Goal: Task Accomplishment & Management: Manage account settings

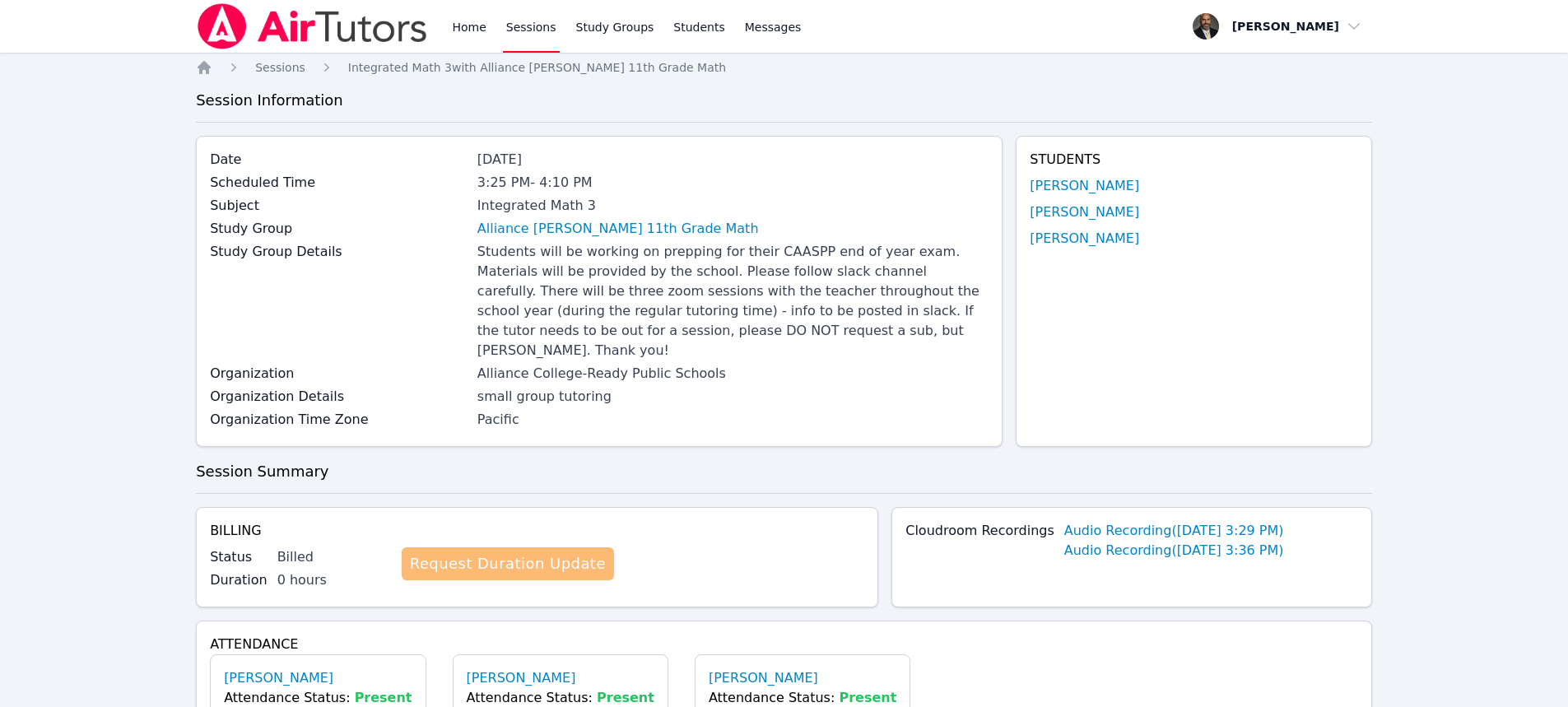
click at [532, 548] on link "Request Duration Update" at bounding box center [507, 564] width 213 height 33
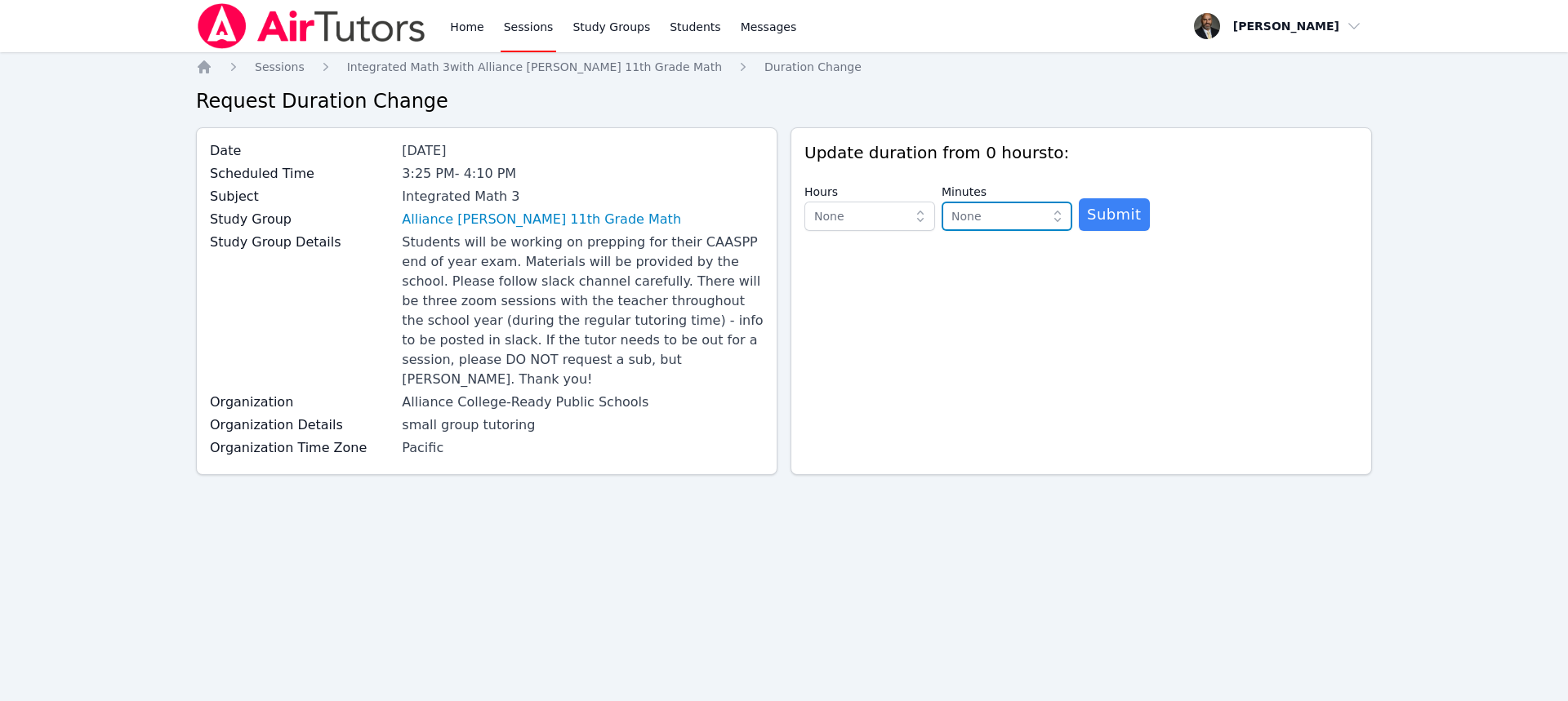
click at [966, 214] on span "None" at bounding box center [966, 217] width 30 height 13
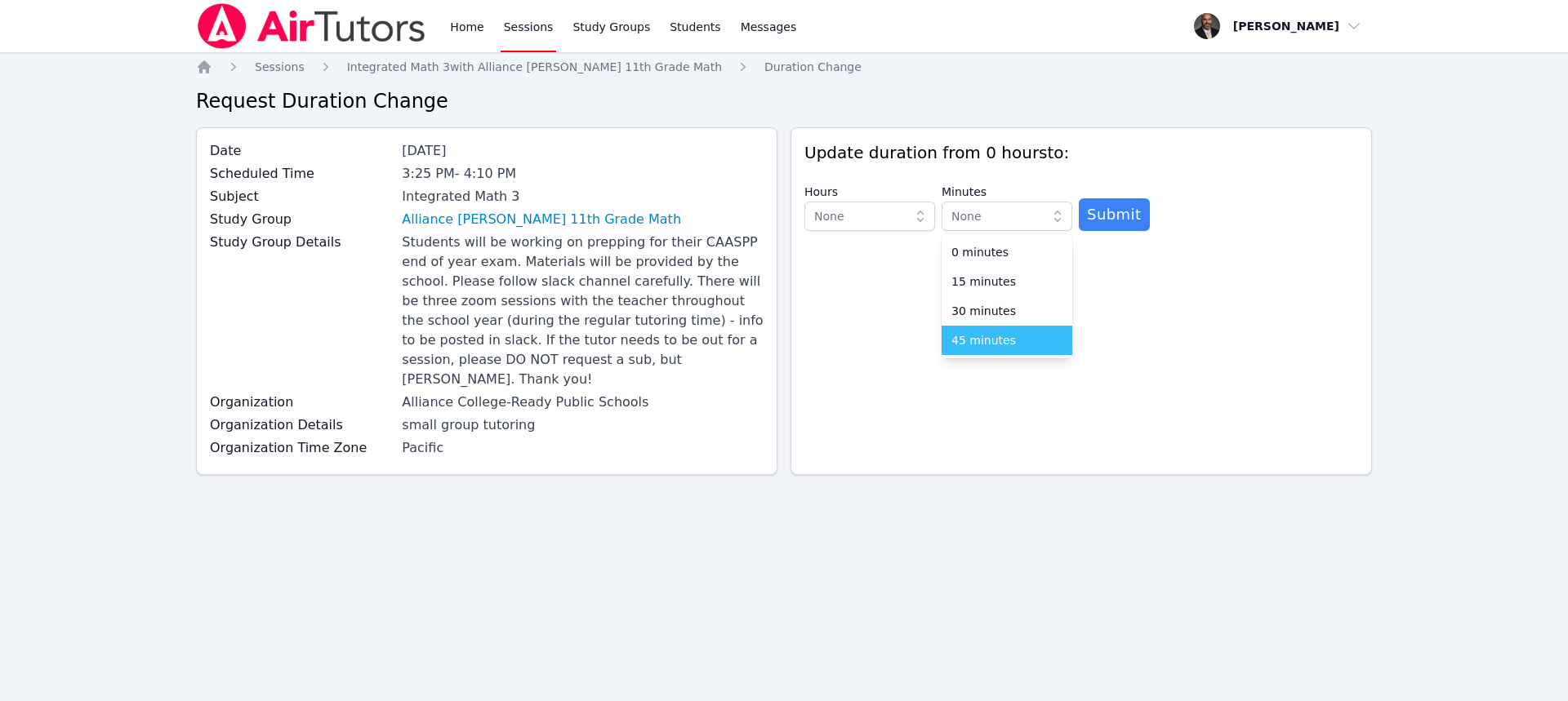
click at [1001, 342] on span "45 minutes" at bounding box center [983, 340] width 64 height 16
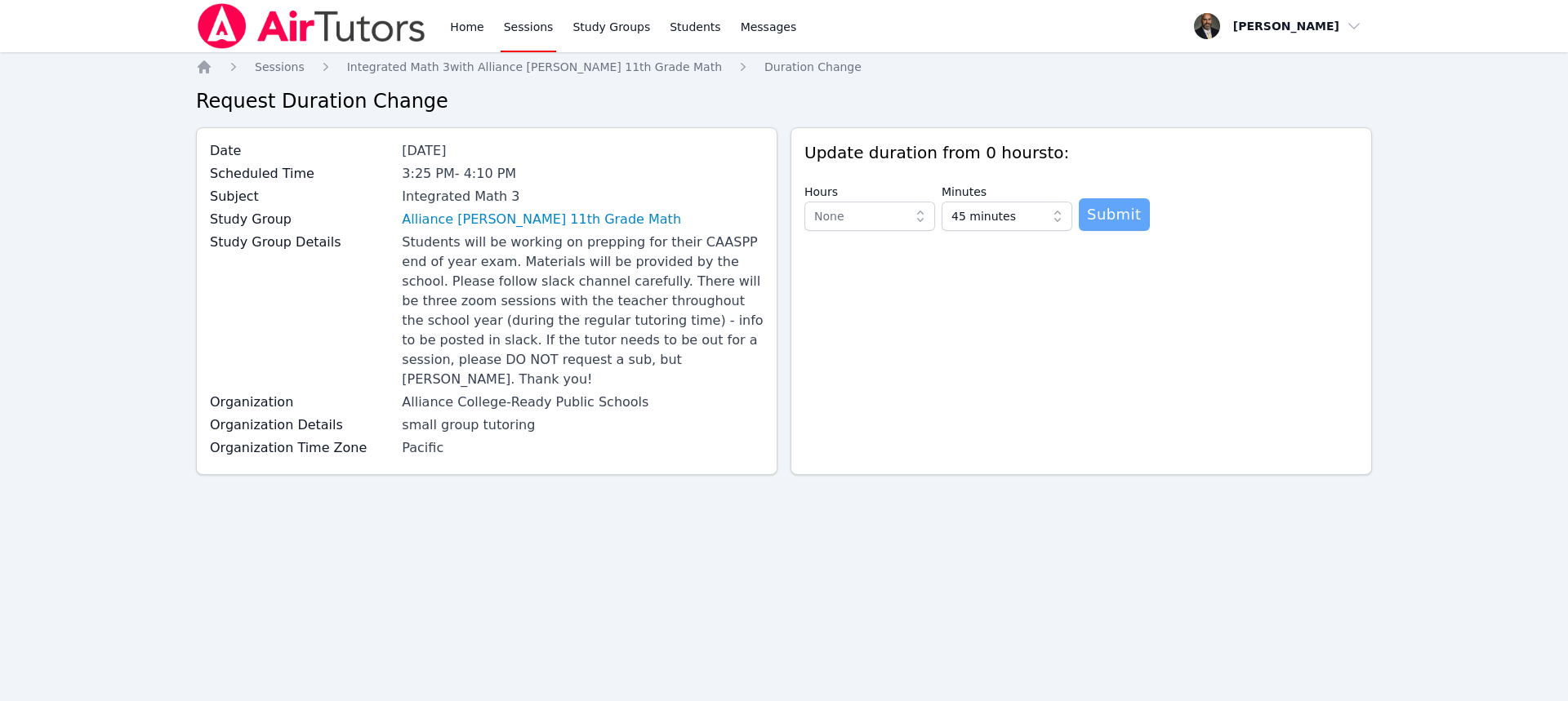
click at [1106, 218] on span "Submit" at bounding box center [1115, 215] width 55 height 23
click at [852, 215] on span "None" at bounding box center [857, 216] width 88 height 20
click at [865, 249] on div "0 hours" at bounding box center [869, 252] width 111 height 16
click at [1116, 213] on span "Submit" at bounding box center [1115, 215] width 55 height 23
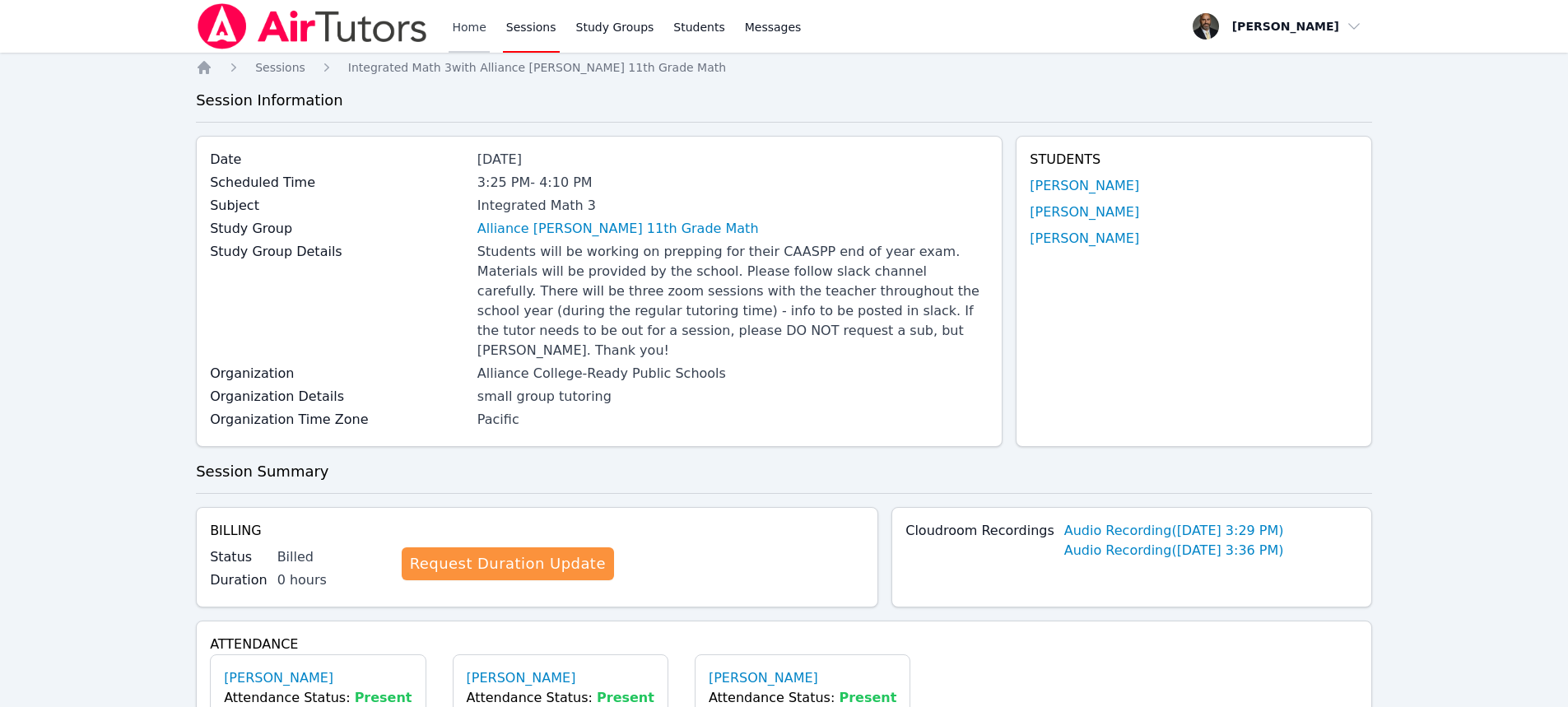
click at [456, 26] on link "Home" at bounding box center [468, 26] width 40 height 52
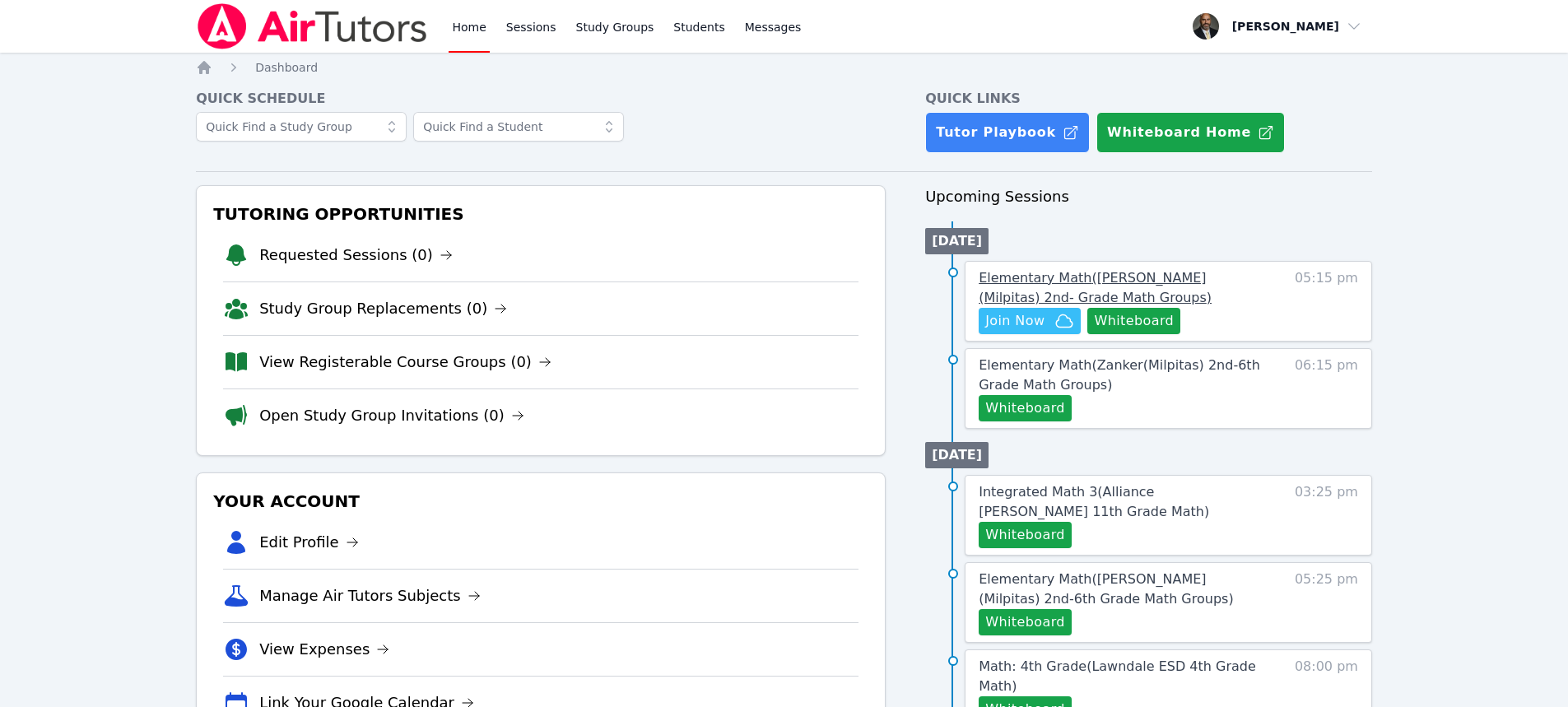
click at [1037, 279] on span "Elementary Math ( Sinnott (Milpitas) 2nd- Grade Math Groups )" at bounding box center [1095, 287] width 233 height 35
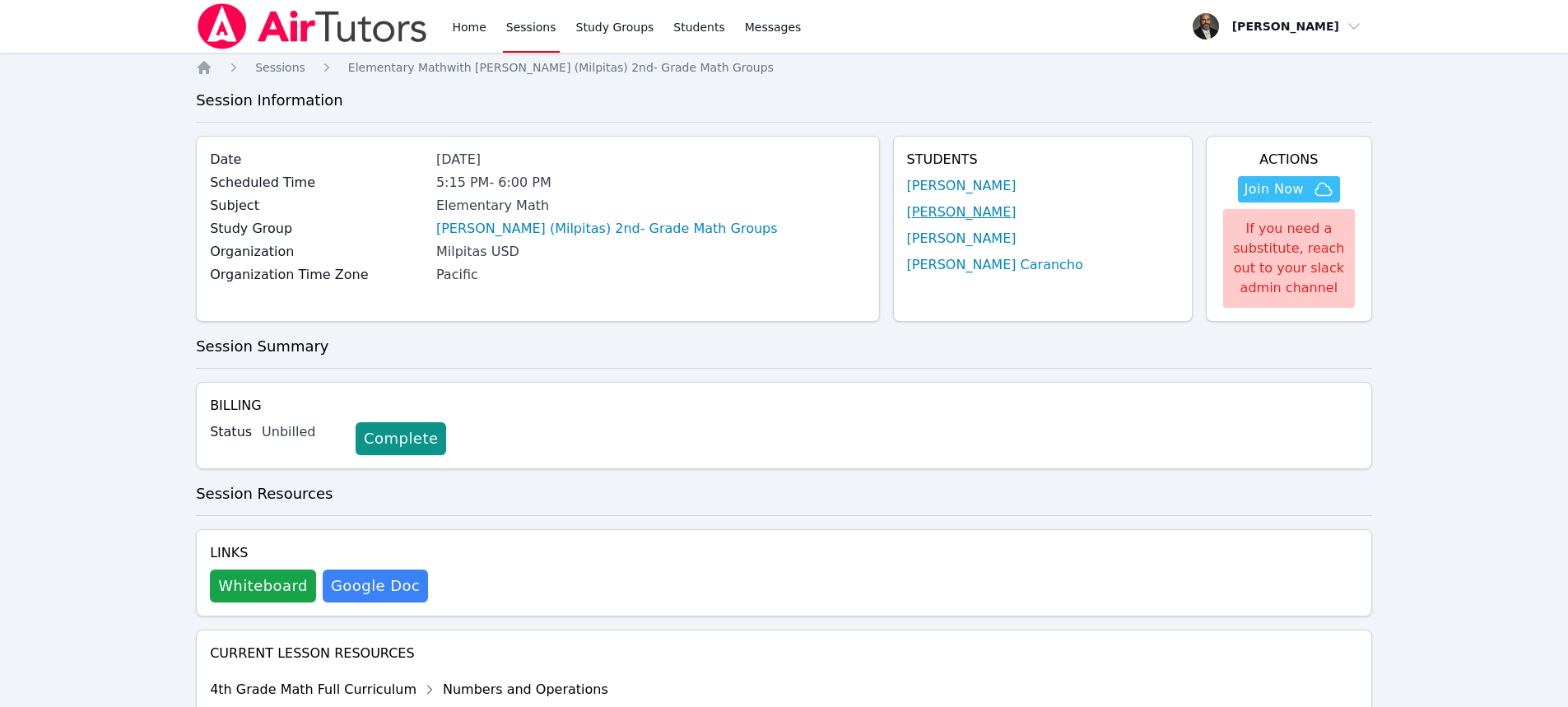
click at [995, 211] on link "[PERSON_NAME]" at bounding box center [961, 212] width 110 height 20
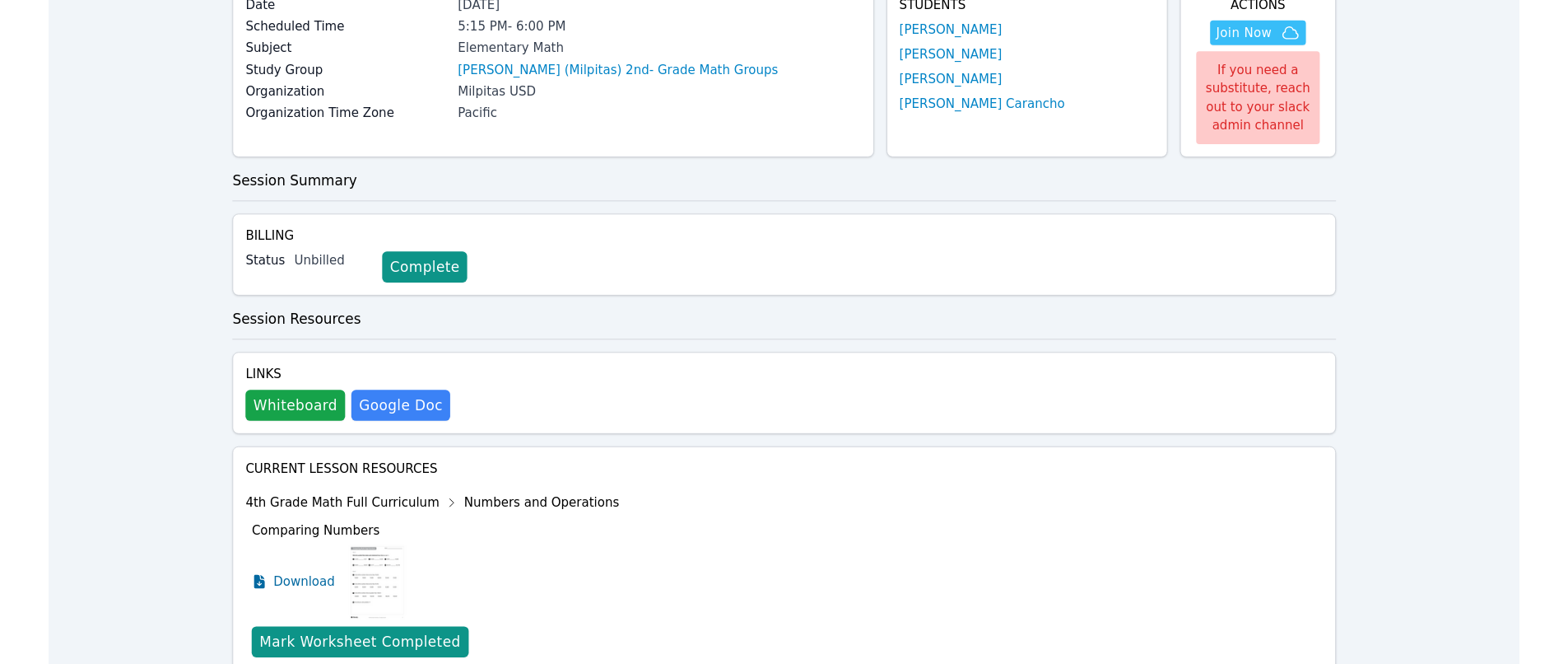
scroll to position [165, 0]
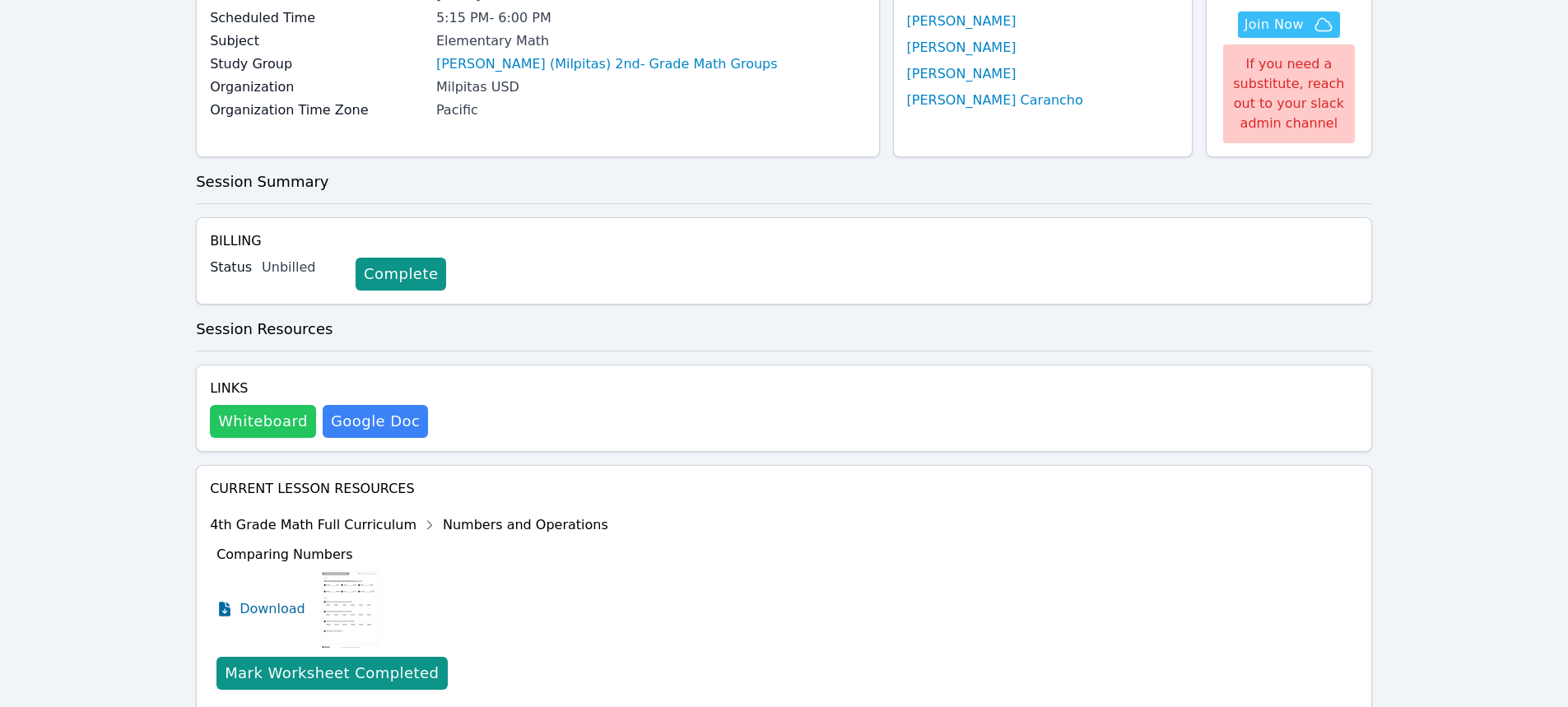
click at [271, 426] on button "Whiteboard" at bounding box center [262, 422] width 106 height 33
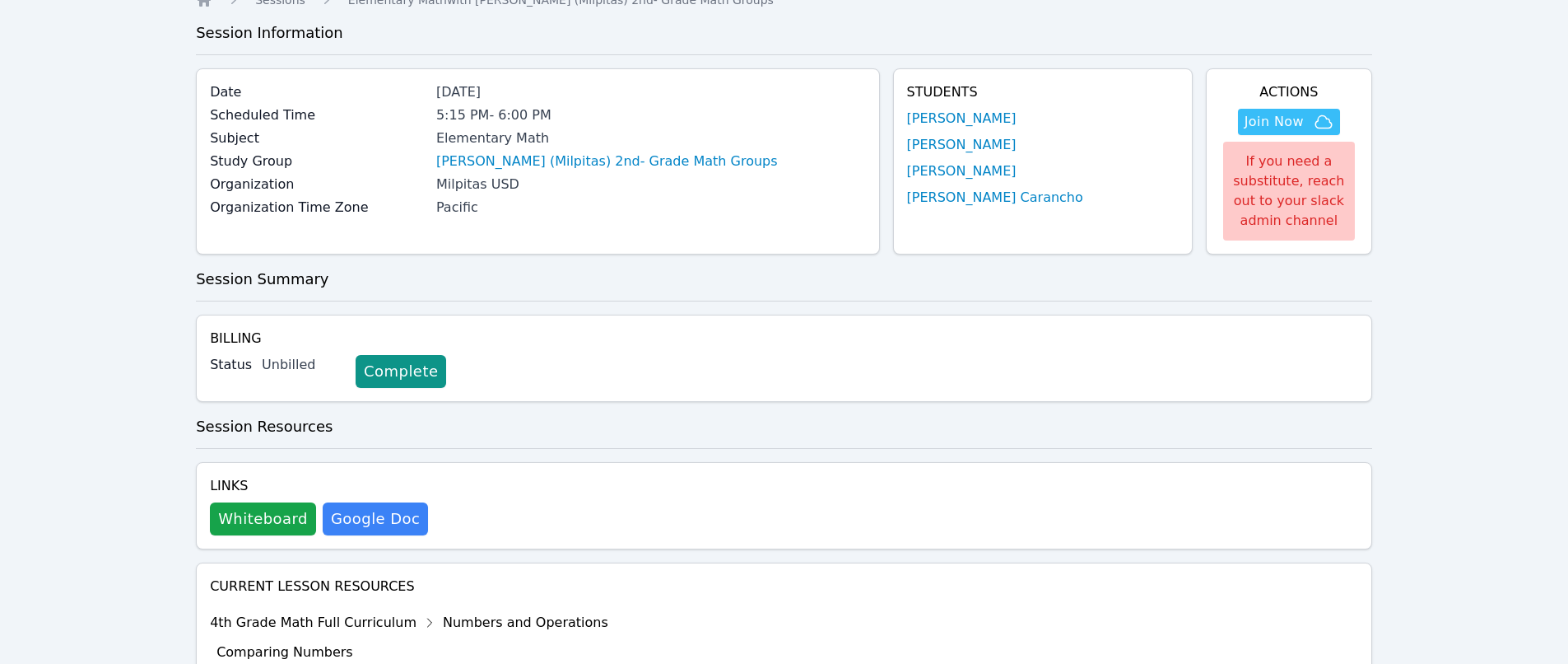
scroll to position [0, 0]
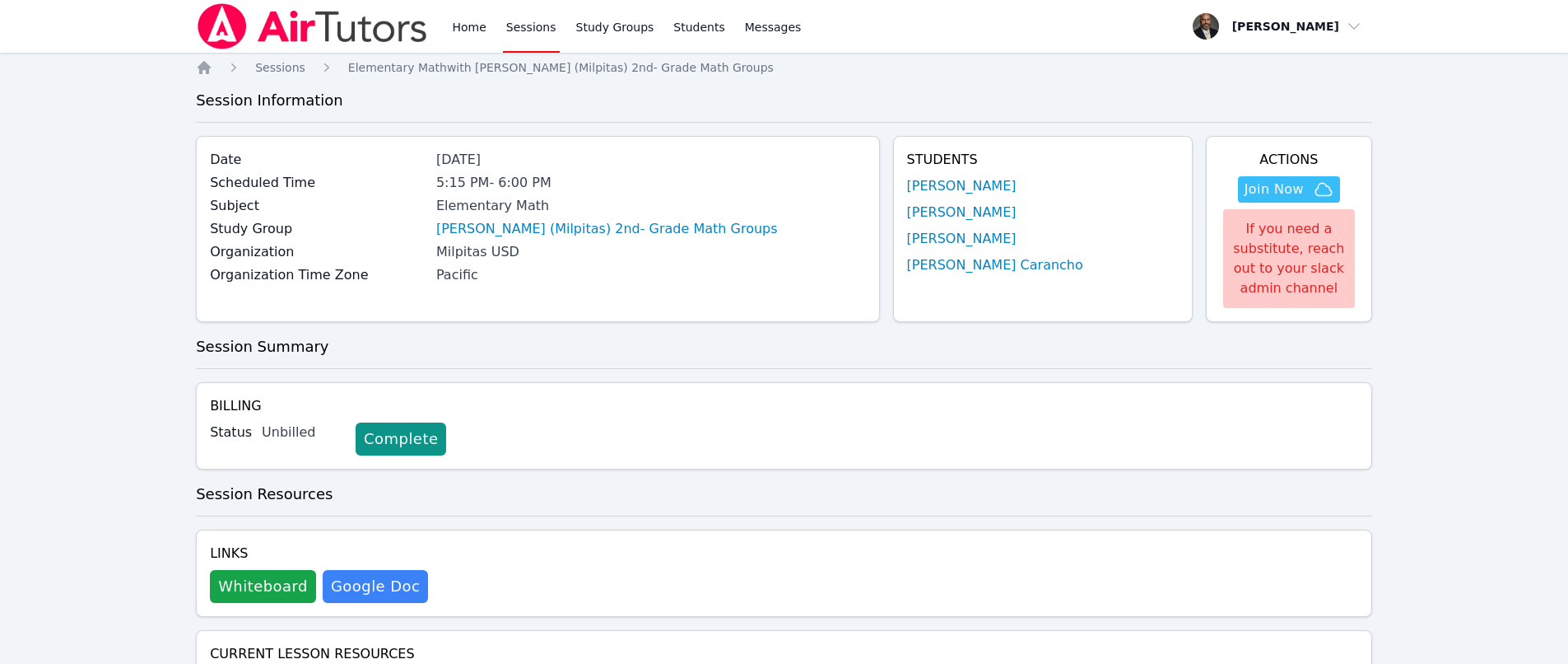
click at [507, 26] on link "Sessions" at bounding box center [531, 26] width 57 height 52
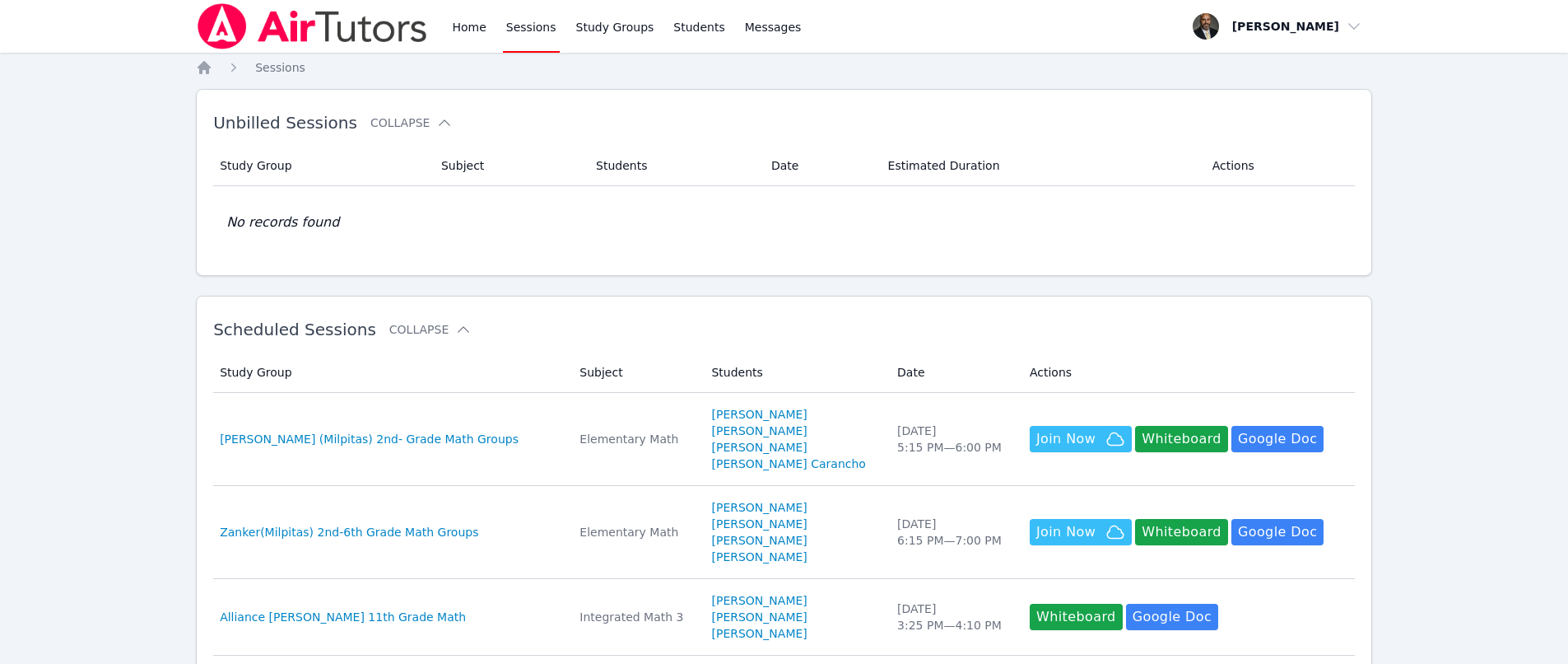
scroll to position [82, 0]
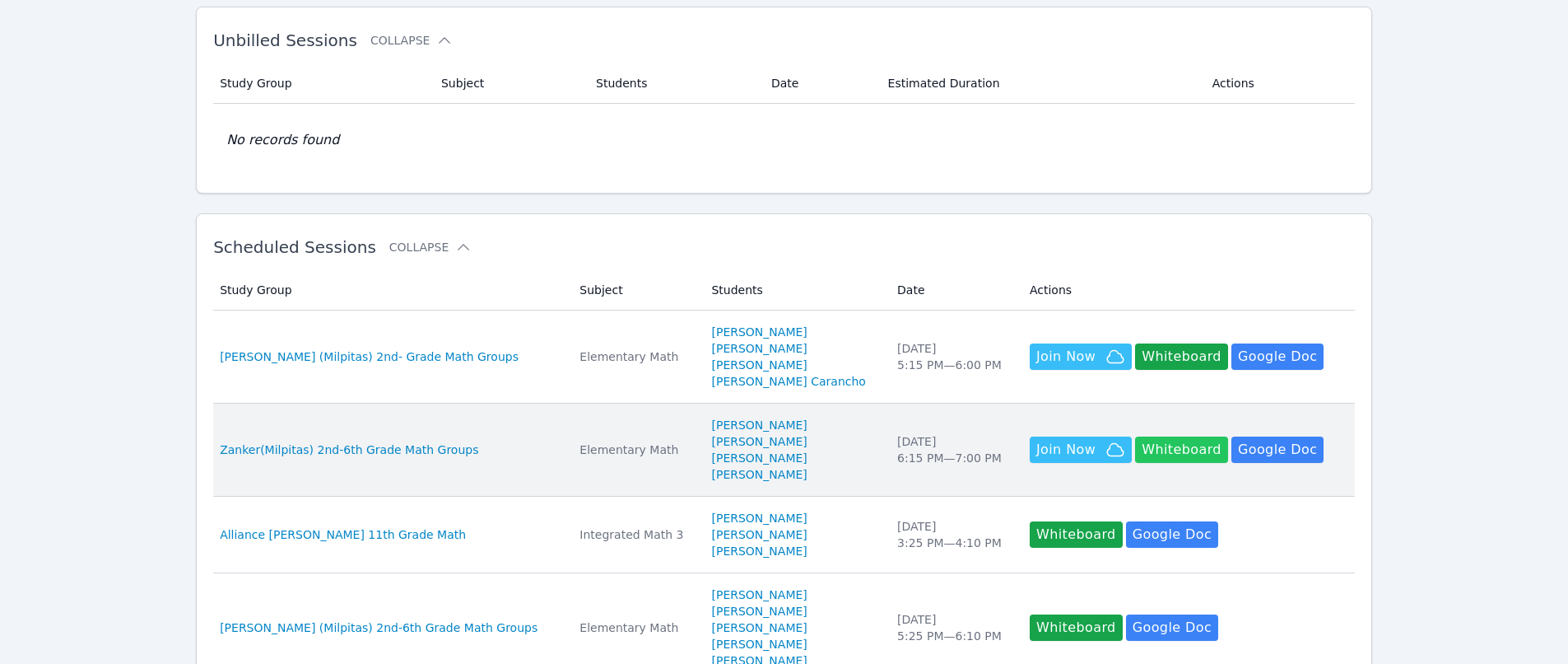
click at [1155, 442] on button "Whiteboard" at bounding box center [1182, 449] width 93 height 27
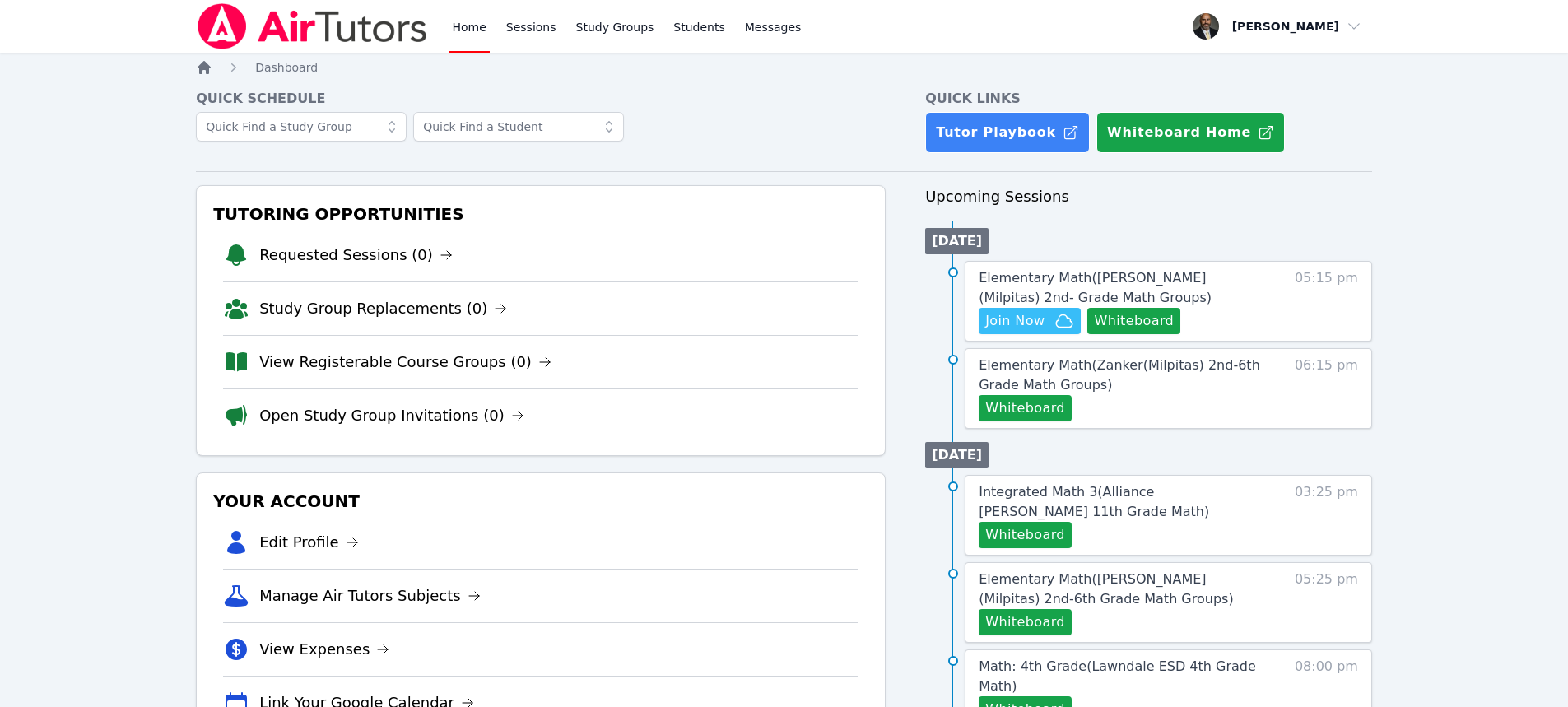
click at [209, 66] on icon "Breadcrumb" at bounding box center [204, 68] width 13 height 13
click at [204, 61] on icon "Breadcrumb" at bounding box center [203, 67] width 16 height 16
click at [201, 66] on icon "Breadcrumb" at bounding box center [204, 68] width 13 height 13
click at [1035, 317] on span "Join Now" at bounding box center [1015, 321] width 59 height 20
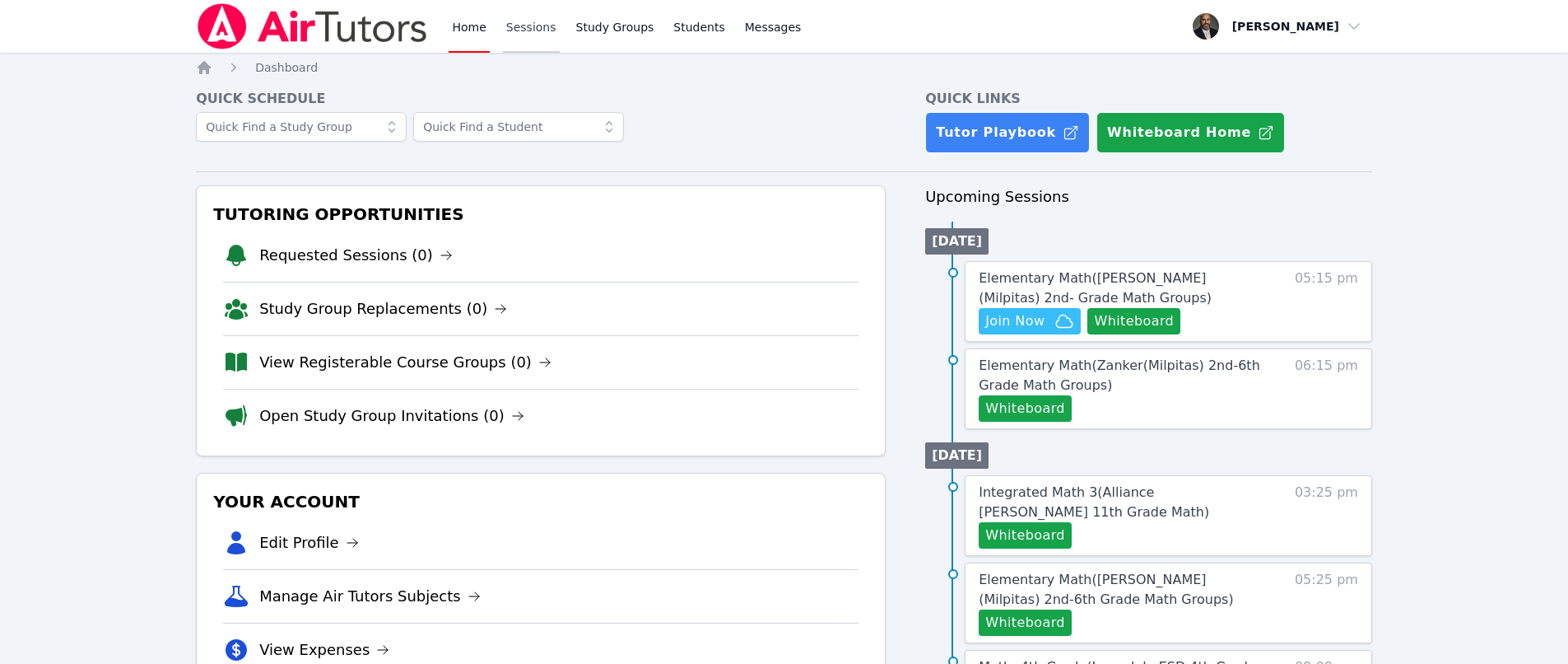
click at [518, 27] on link "Sessions" at bounding box center [531, 26] width 57 height 52
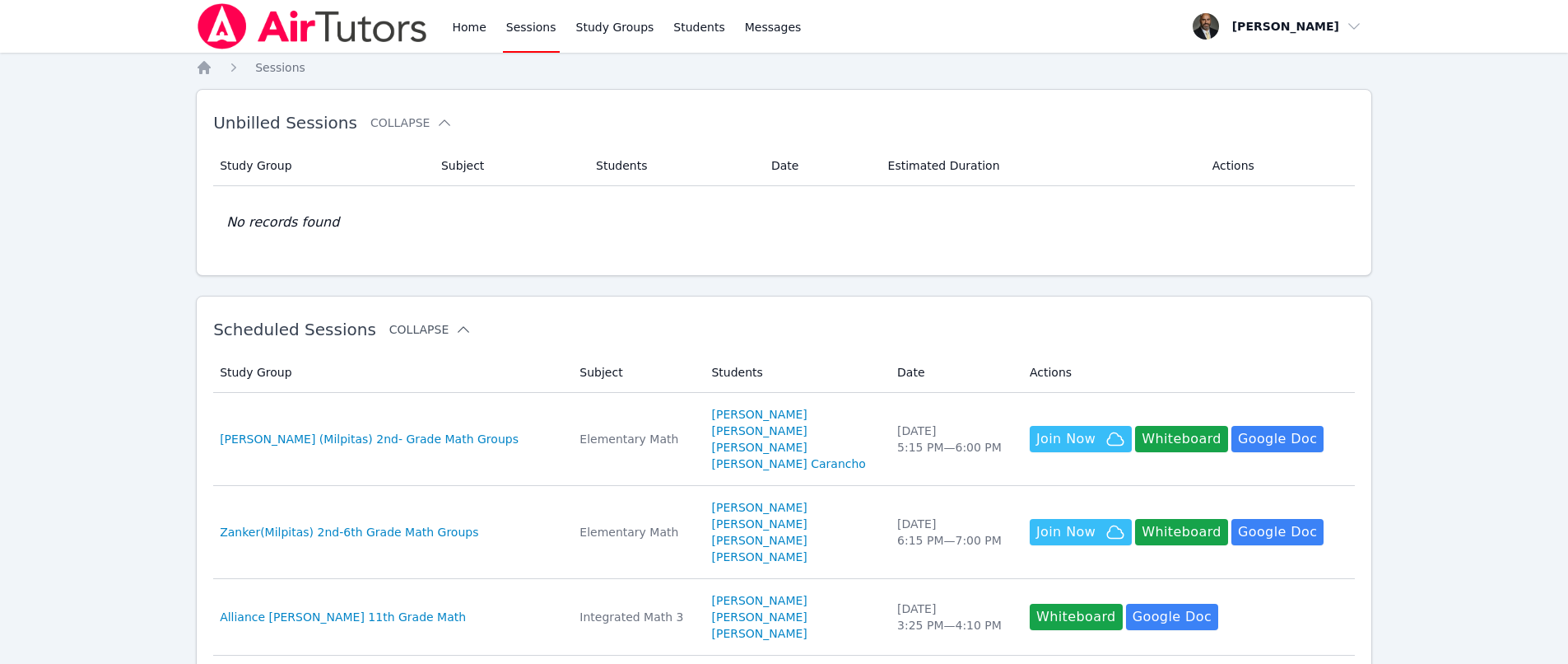
click at [405, 327] on button "Collapse" at bounding box center [430, 329] width 82 height 16
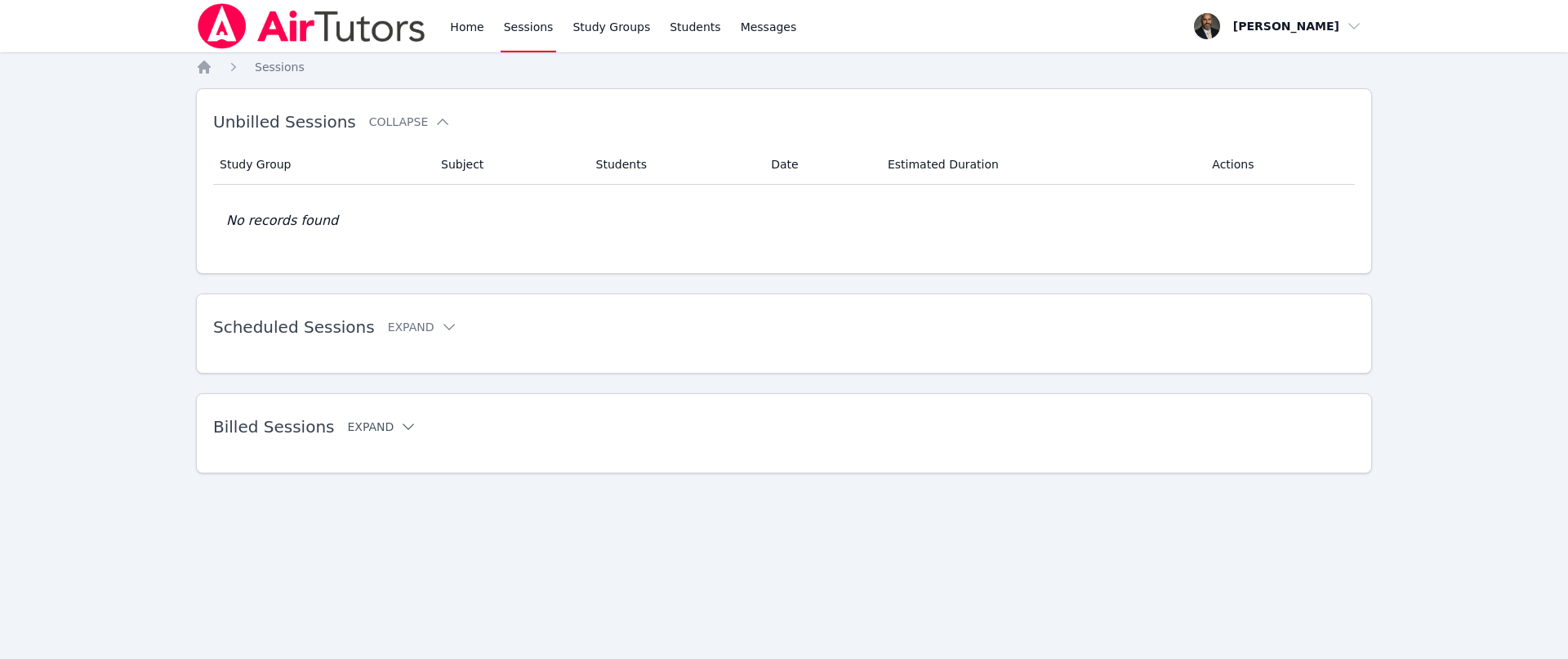
click at [366, 425] on button "Expand" at bounding box center [381, 426] width 69 height 16
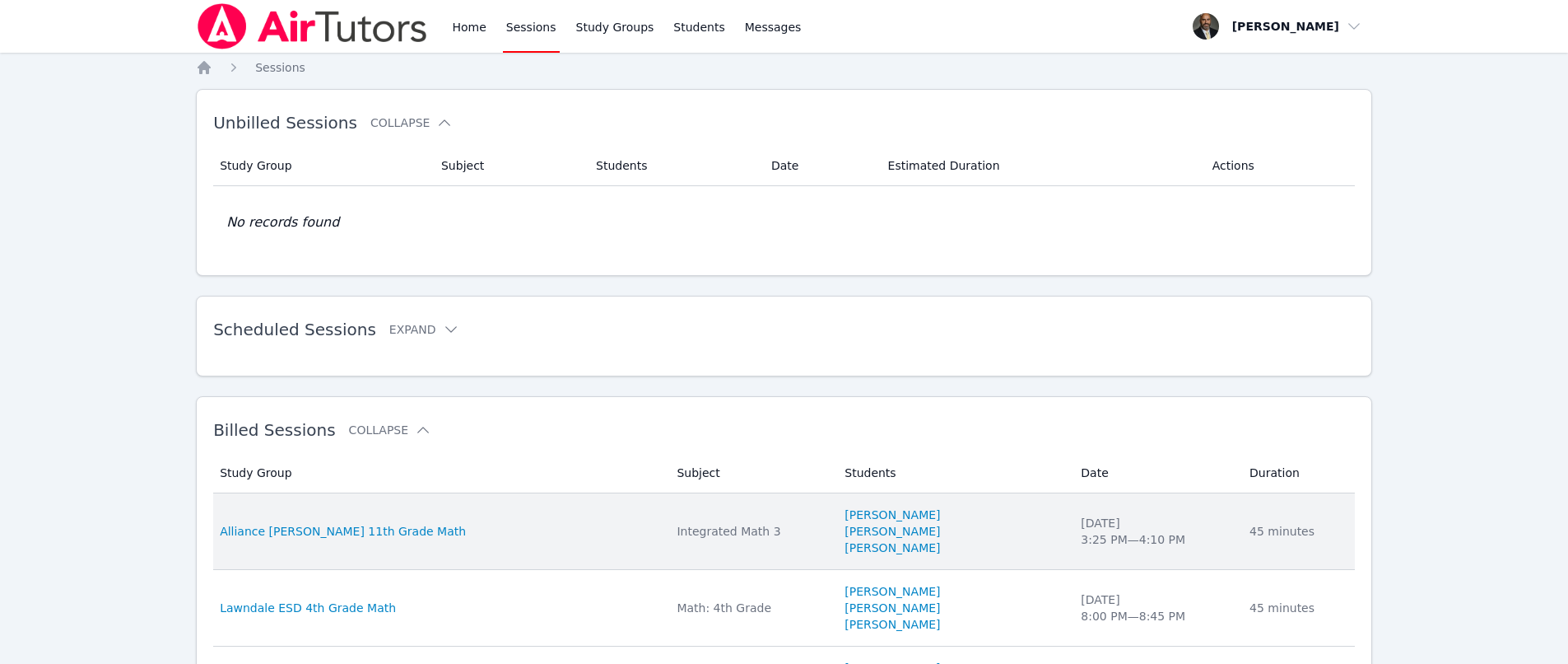
click at [1246, 520] on td "Duration 45 minutes" at bounding box center [1297, 531] width 115 height 76
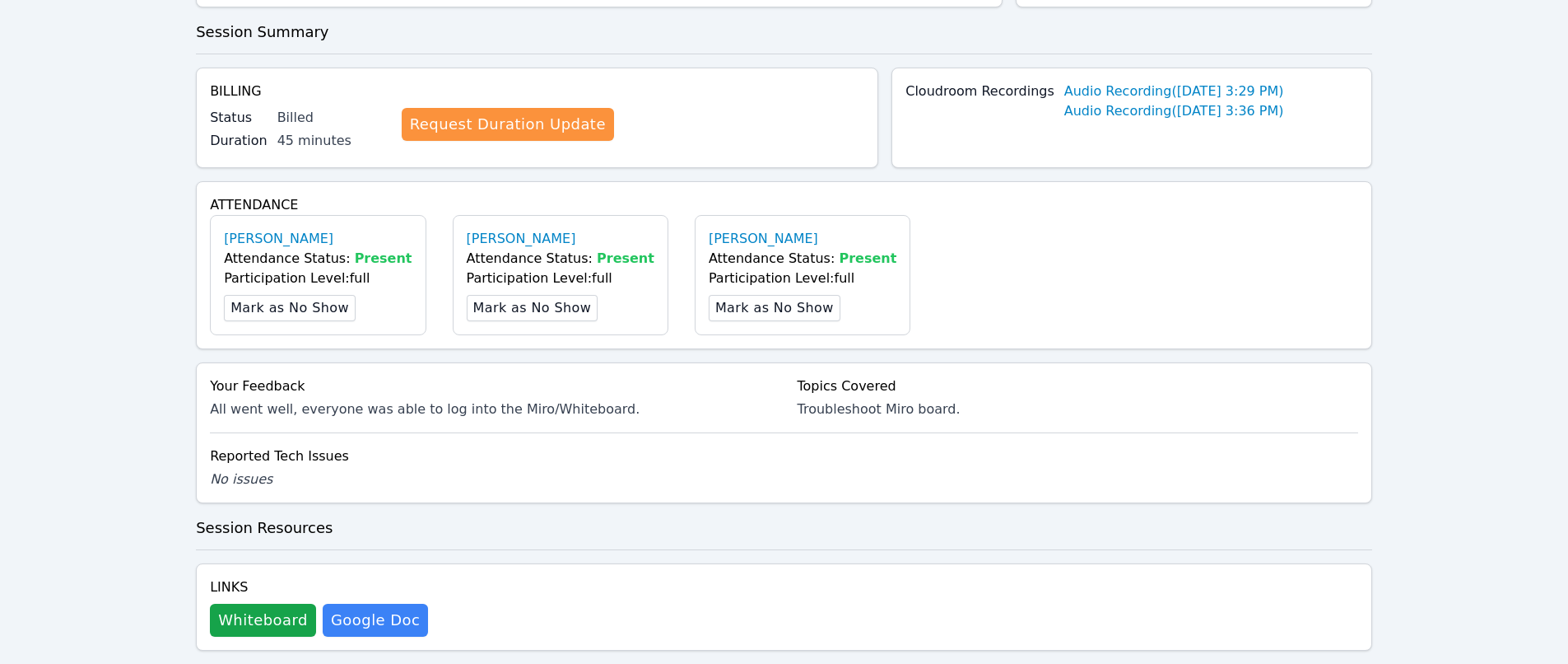
scroll to position [453, 0]
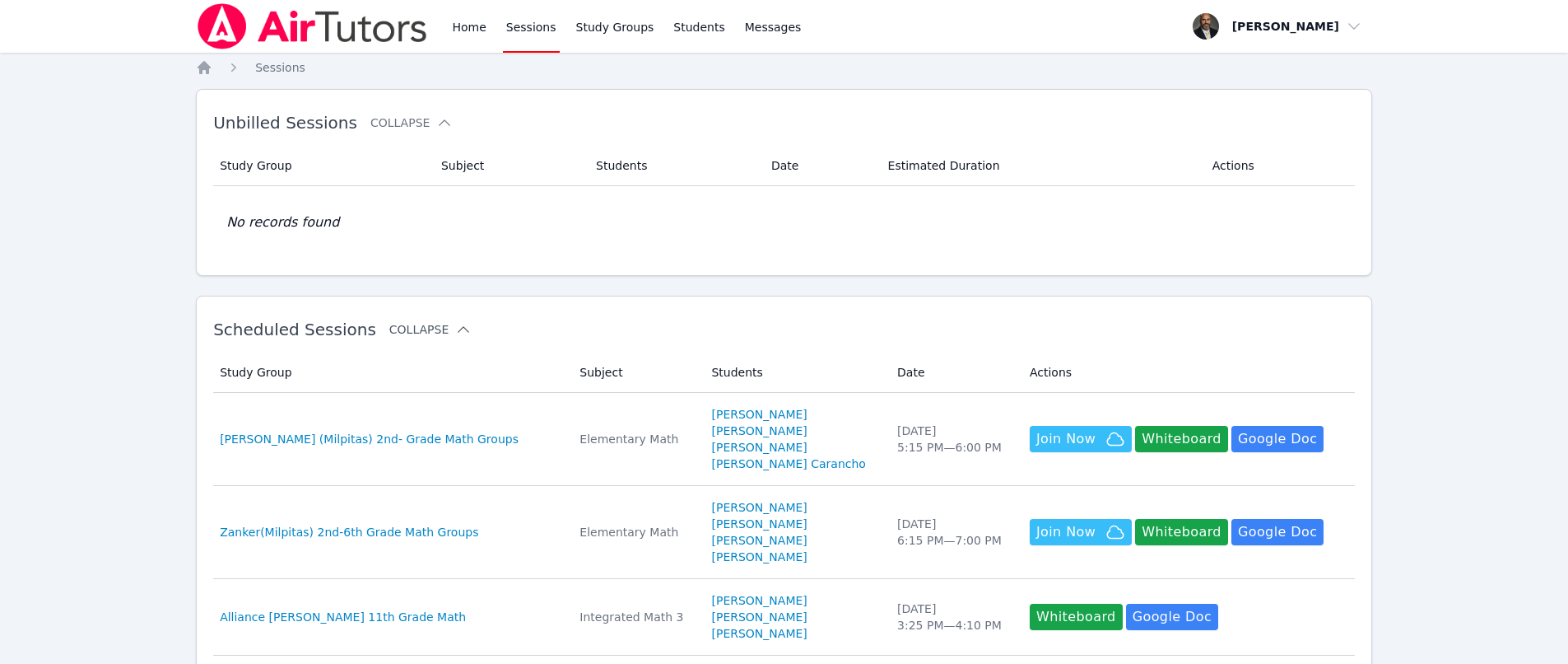
click at [407, 328] on button "Collapse" at bounding box center [430, 329] width 82 height 16
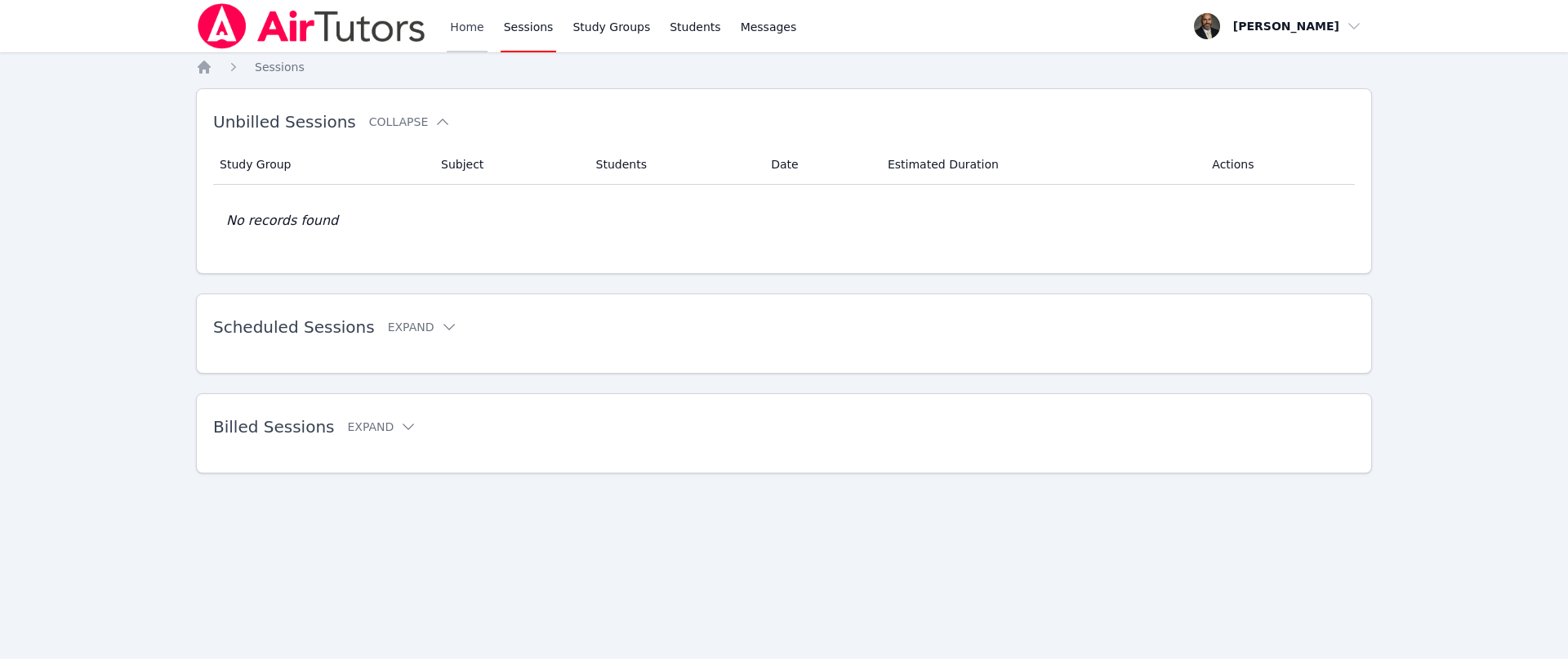
click at [455, 28] on link "Home" at bounding box center [467, 26] width 40 height 52
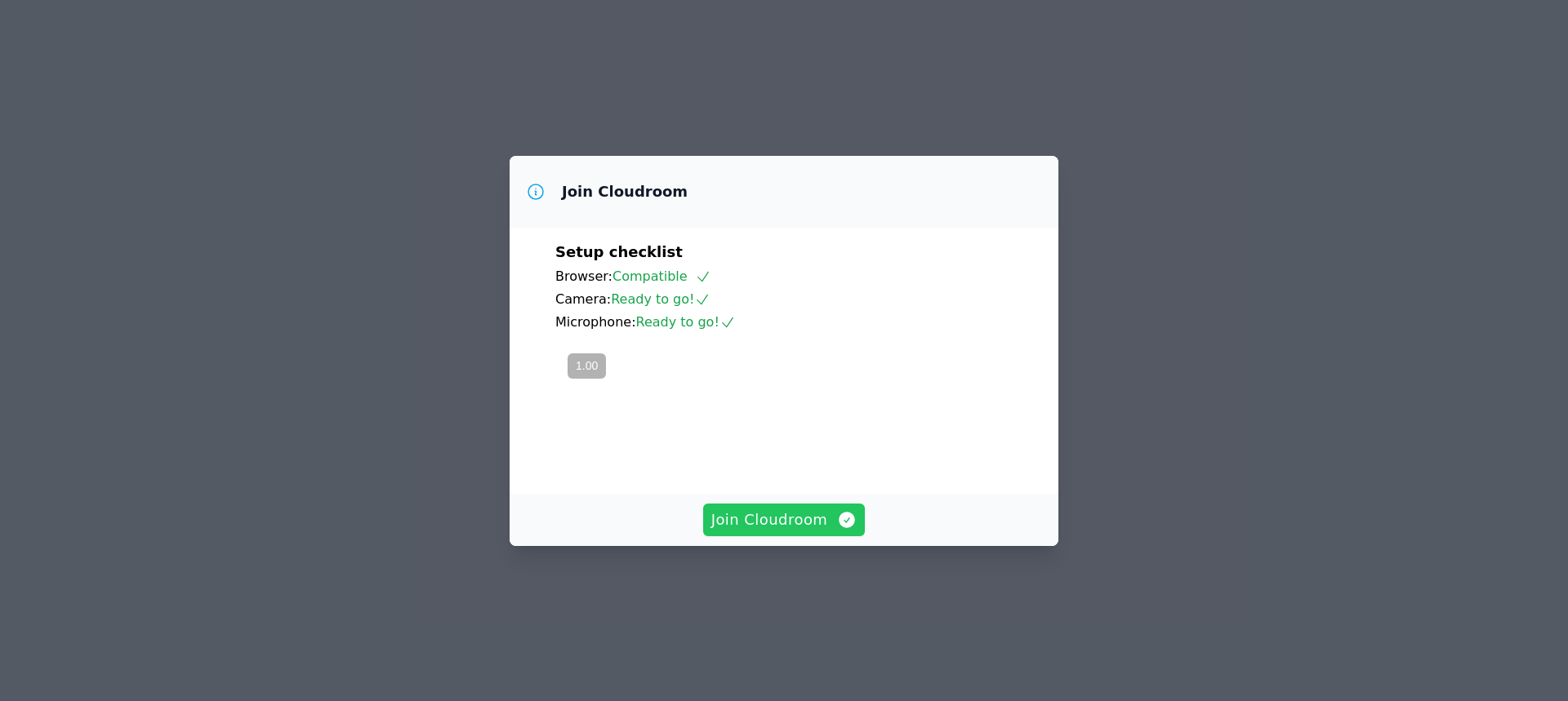
click at [768, 532] on span "Join Cloudroom" at bounding box center [784, 520] width 146 height 23
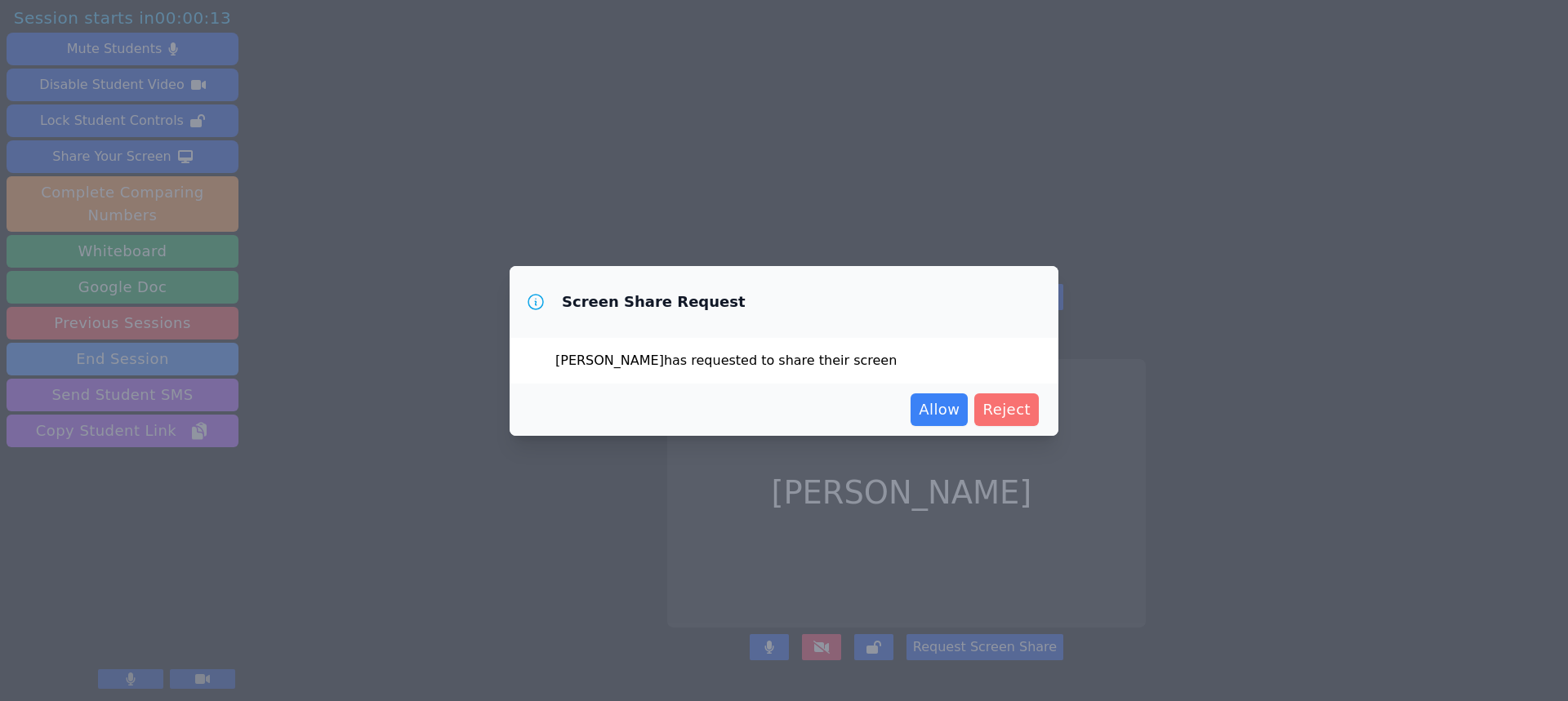
click at [1013, 412] on span "Reject" at bounding box center [1006, 410] width 48 height 23
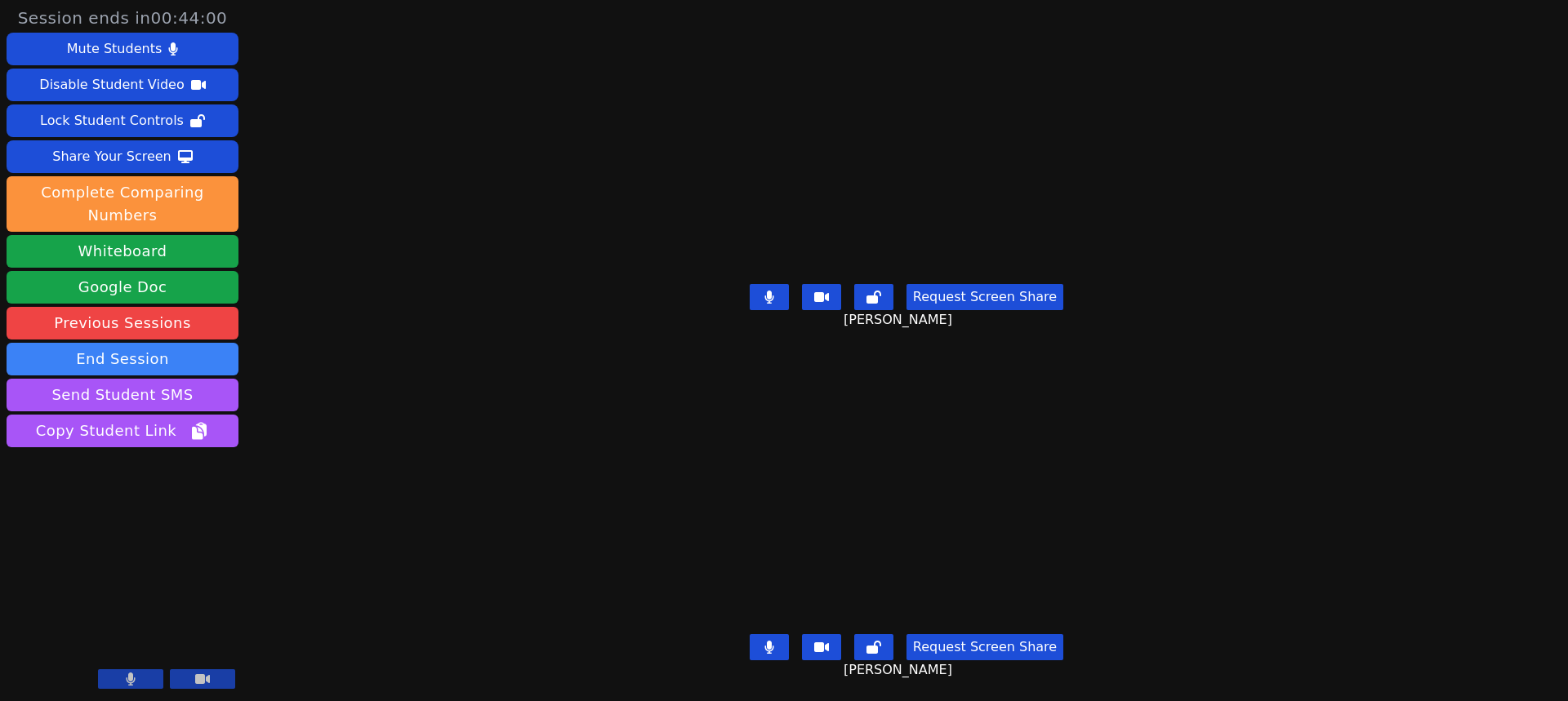
click at [766, 635] on button at bounding box center [768, 648] width 39 height 26
click at [774, 290] on icon at bounding box center [769, 297] width 9 height 13
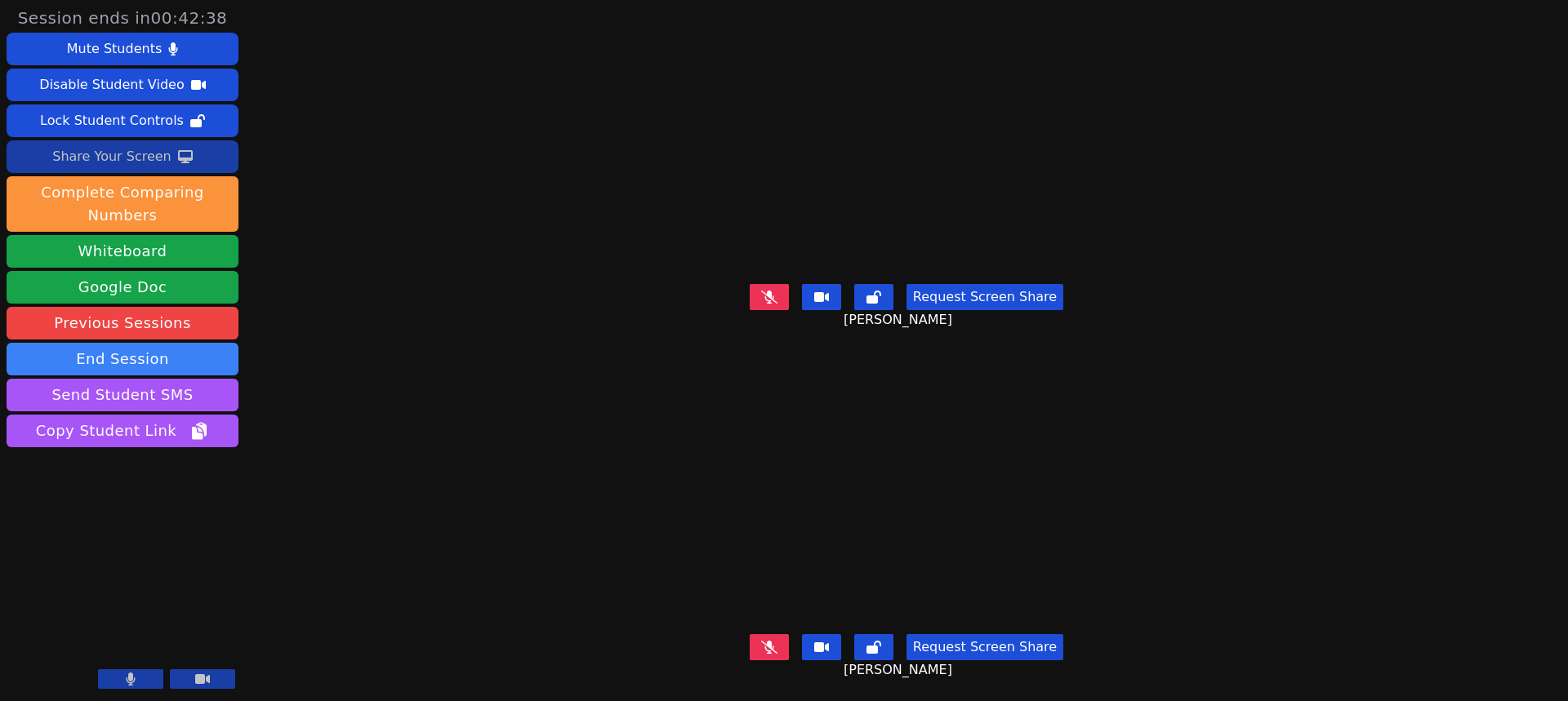
click at [140, 157] on div "Share Your Screen" at bounding box center [112, 157] width 119 height 26
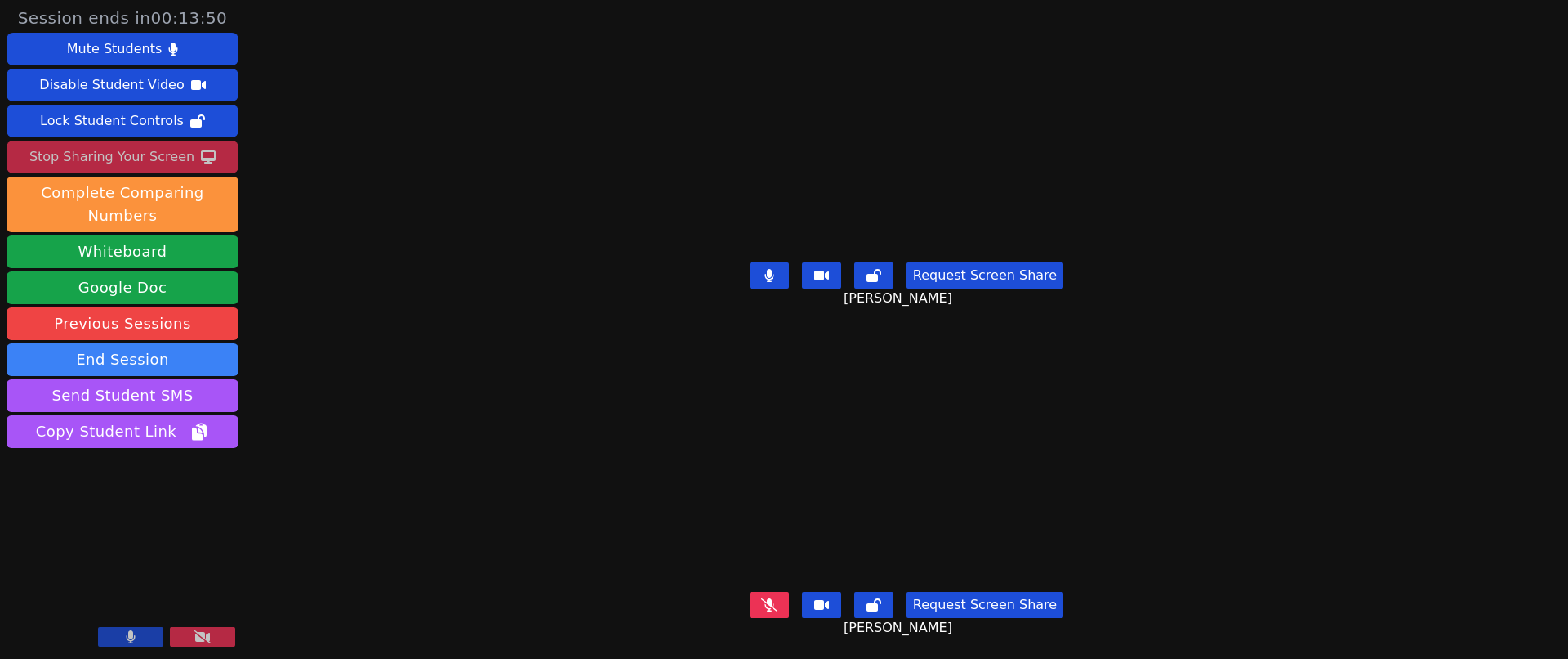
click at [769, 275] on icon at bounding box center [769, 276] width 9 height 13
click at [153, 153] on div "Stop Sharing Your Screen" at bounding box center [112, 157] width 165 height 27
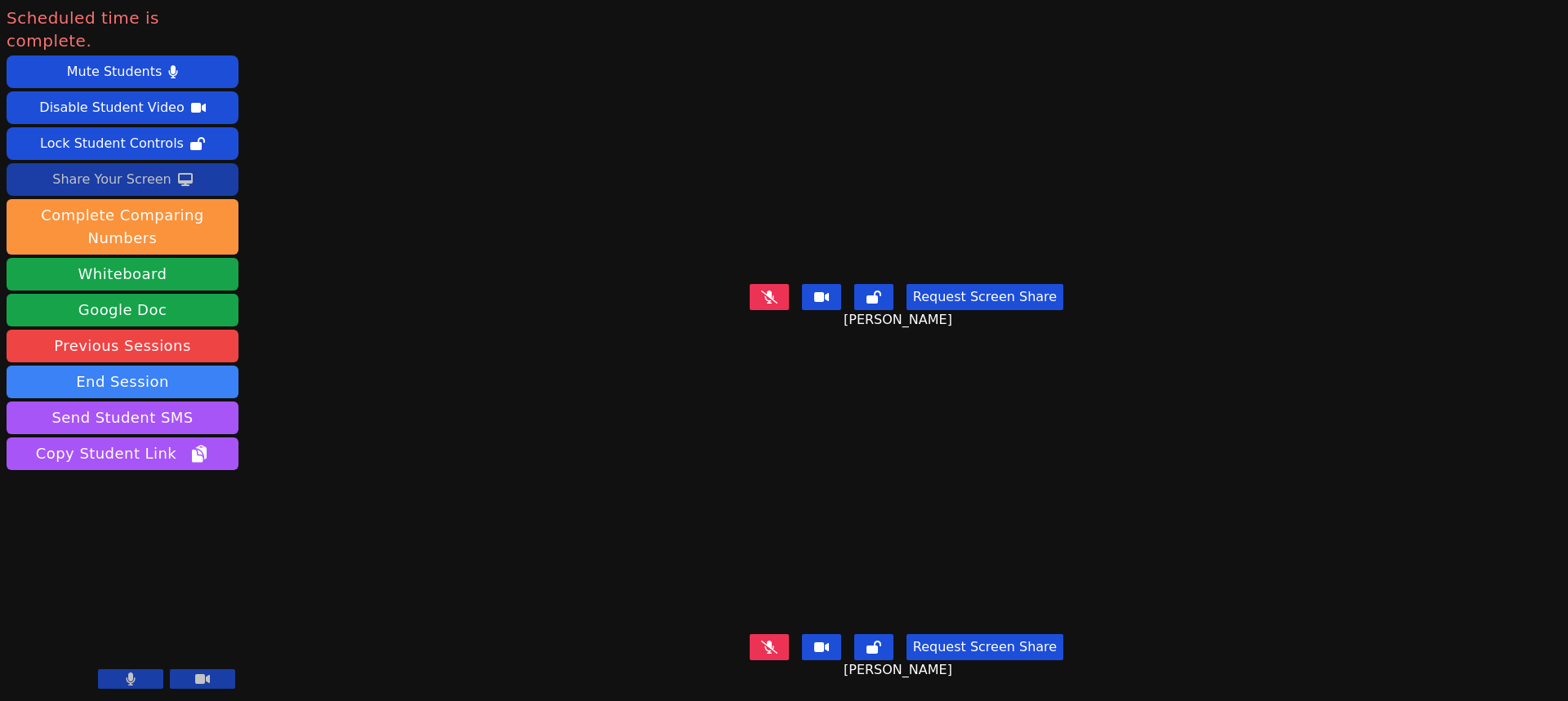
drag, startPoint x: 774, startPoint y: 290, endPoint x: 769, endPoint y: 327, distance: 37.3
click at [774, 290] on icon at bounding box center [768, 296] width 16 height 13
click at [774, 644] on button at bounding box center [768, 648] width 39 height 26
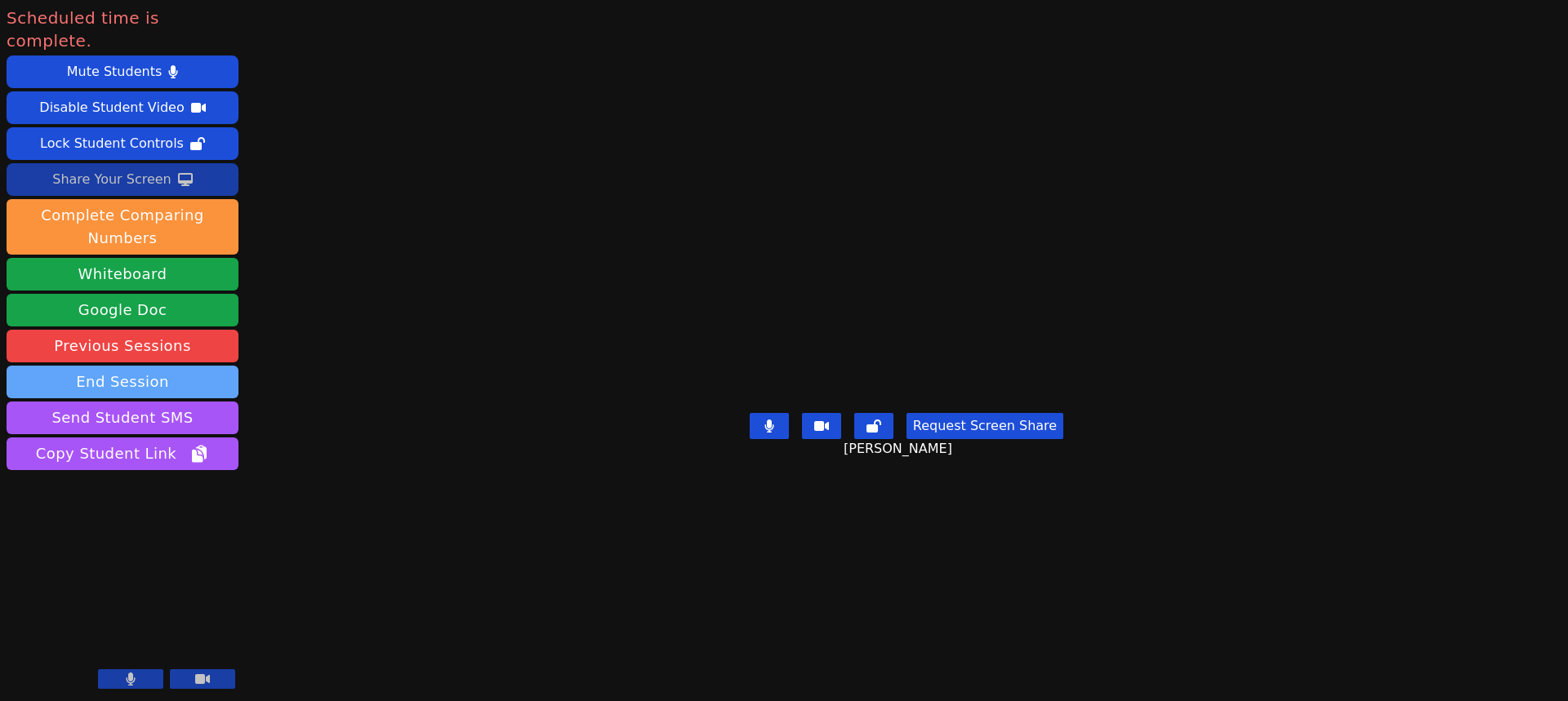
click at [116, 366] on button "End Session" at bounding box center [122, 382] width 232 height 33
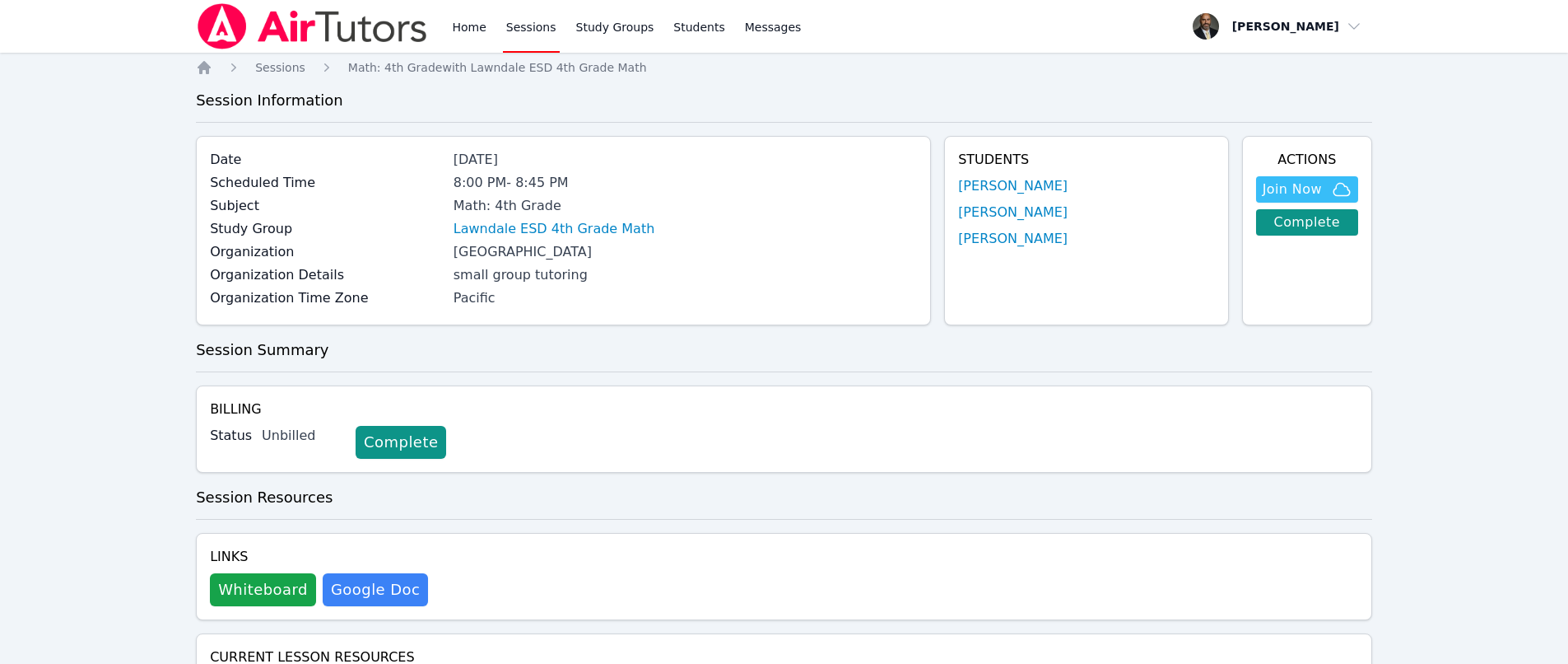
scroll to position [1607, 0]
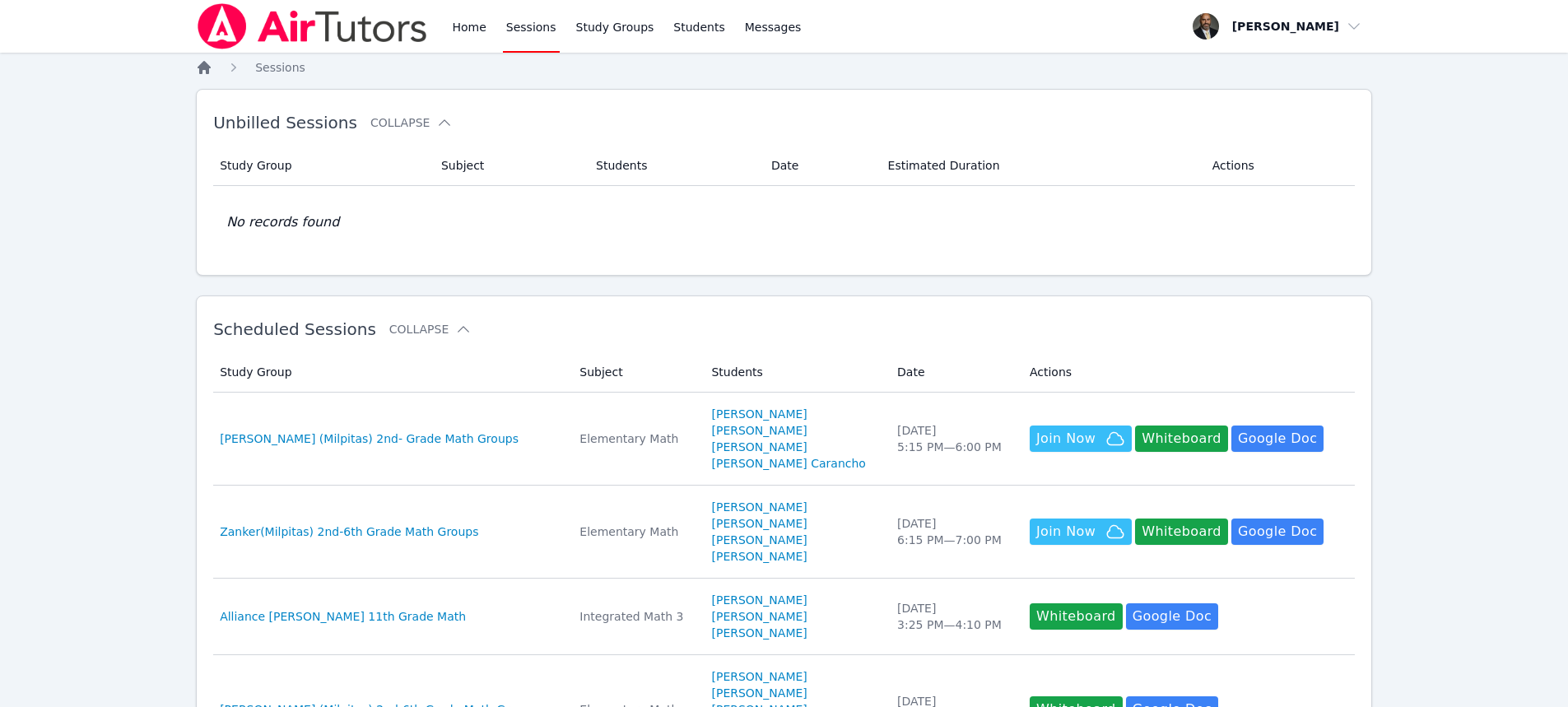
click at [207, 61] on icon "Breadcrumb" at bounding box center [203, 67] width 16 height 16
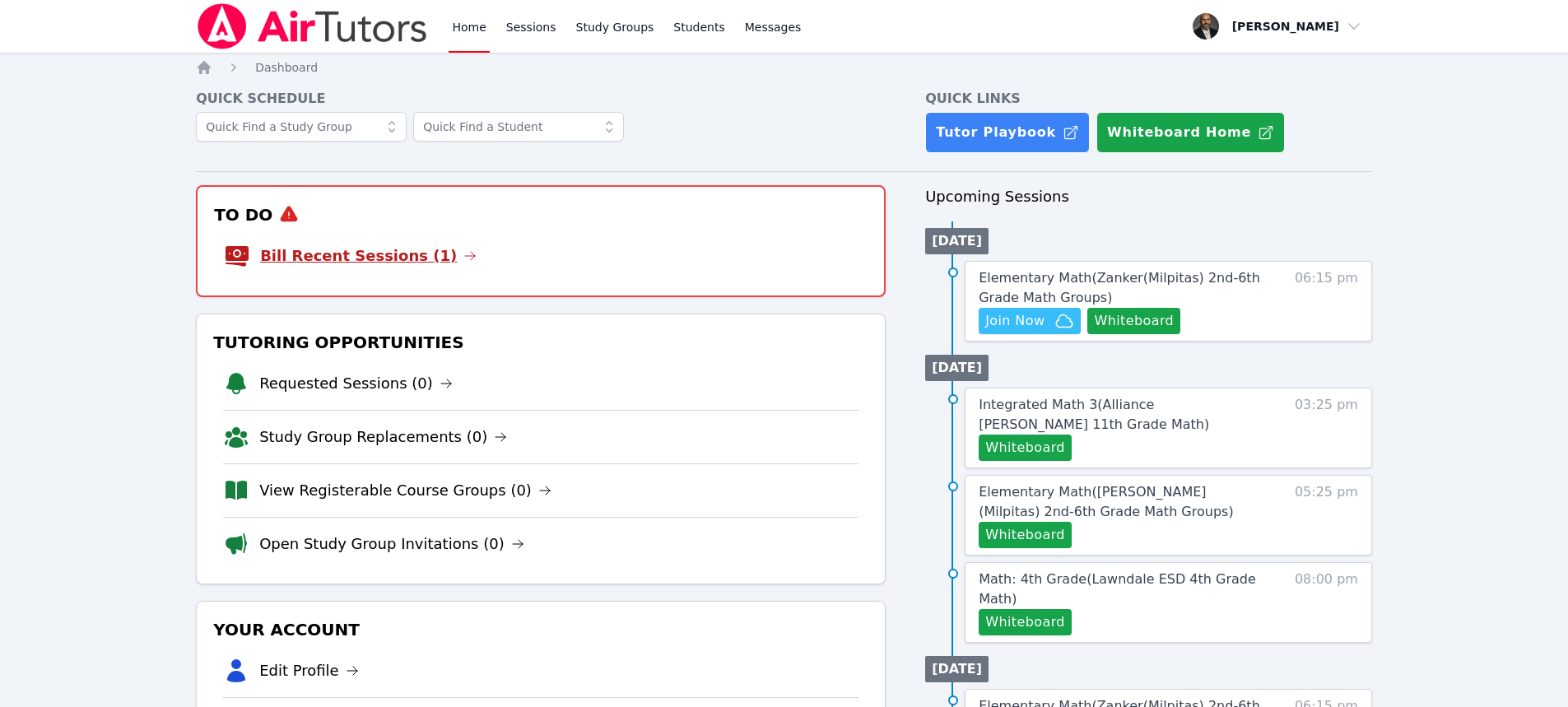
click at [464, 249] on icon at bounding box center [470, 256] width 13 height 13
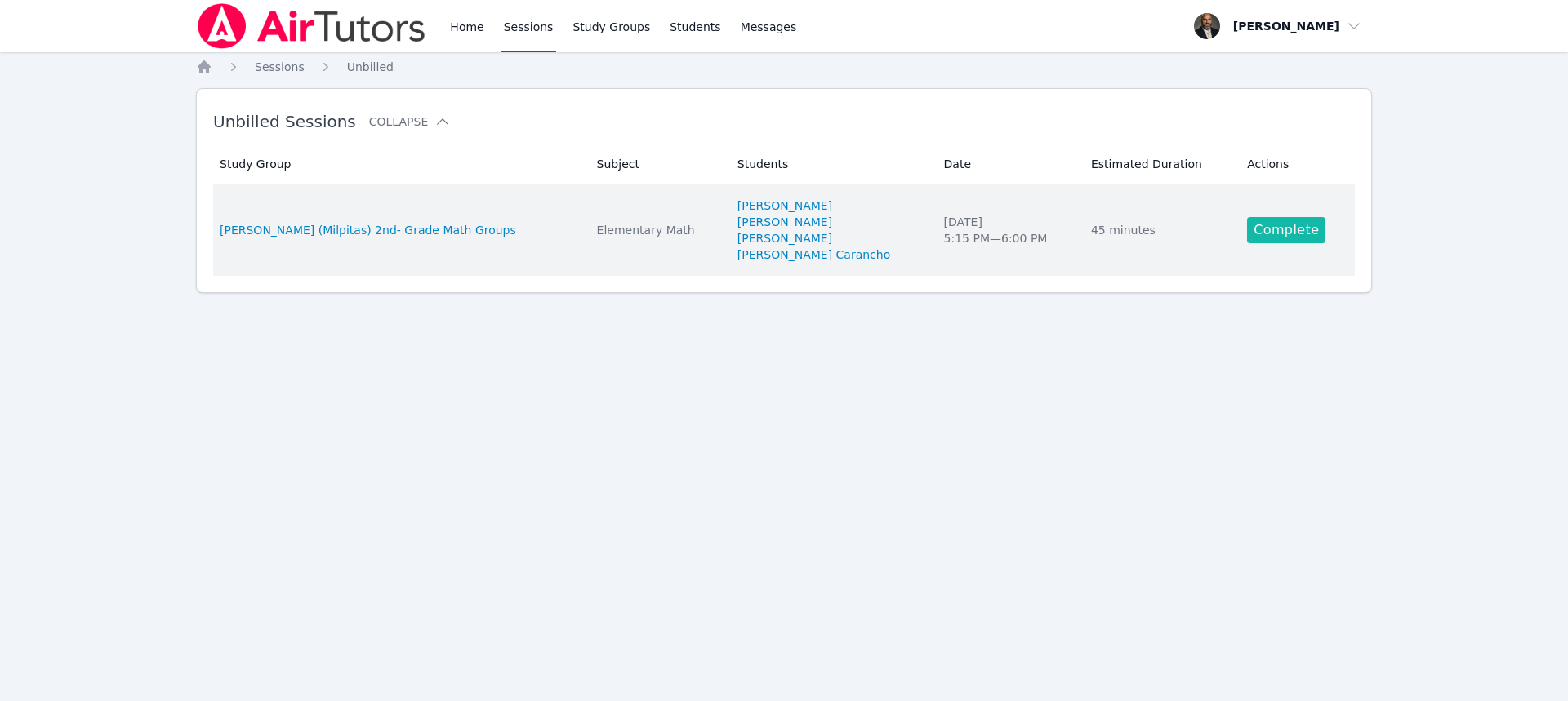
click at [1278, 236] on link "Complete" at bounding box center [1286, 231] width 79 height 26
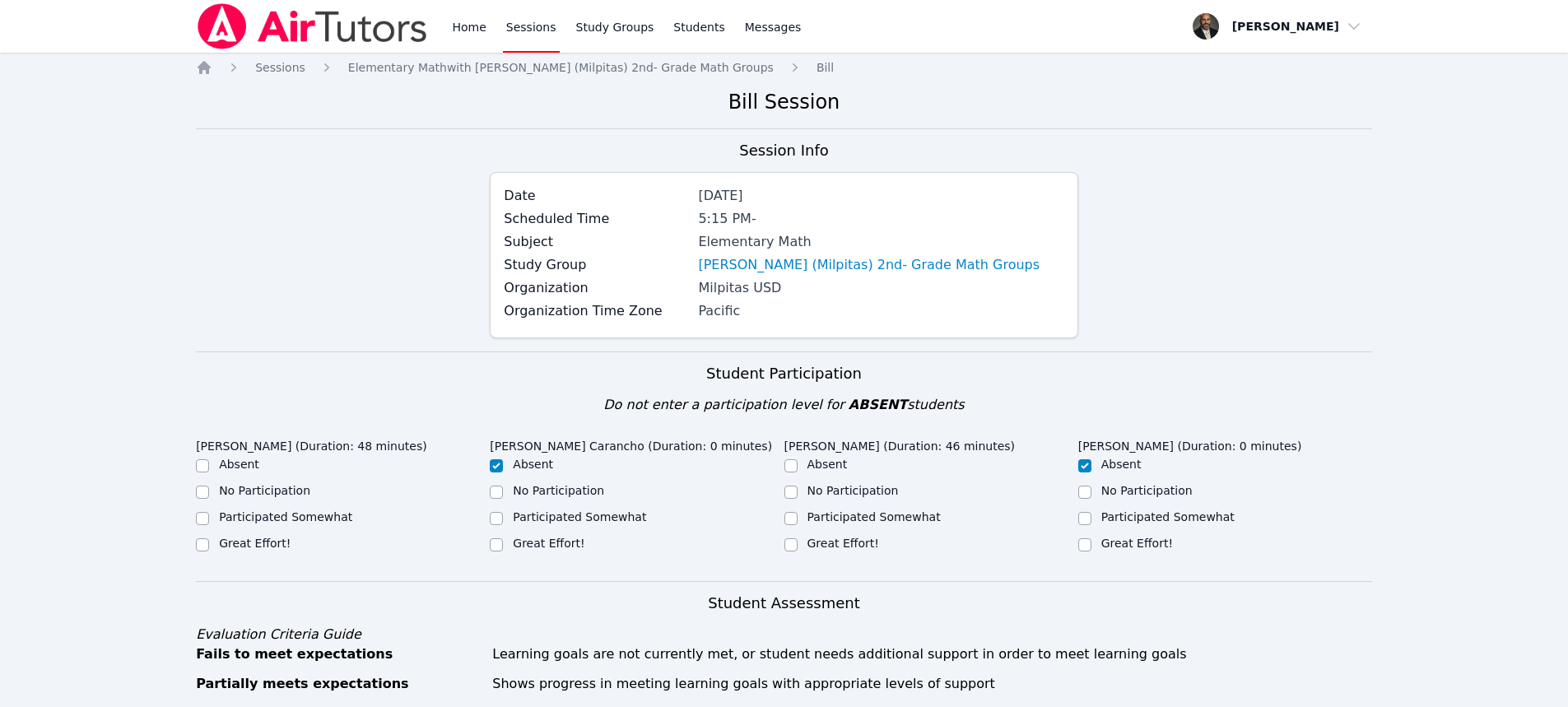
click at [223, 551] on div "Great Effort!" at bounding box center [255, 543] width 72 height 16
click at [222, 539] on label "Great Effort!" at bounding box center [255, 544] width 72 height 13
click at [209, 539] on input "Great Effort!" at bounding box center [202, 545] width 13 height 13
checkbox input "true"
click at [792, 544] on input "Great Effort!" at bounding box center [791, 545] width 13 height 13
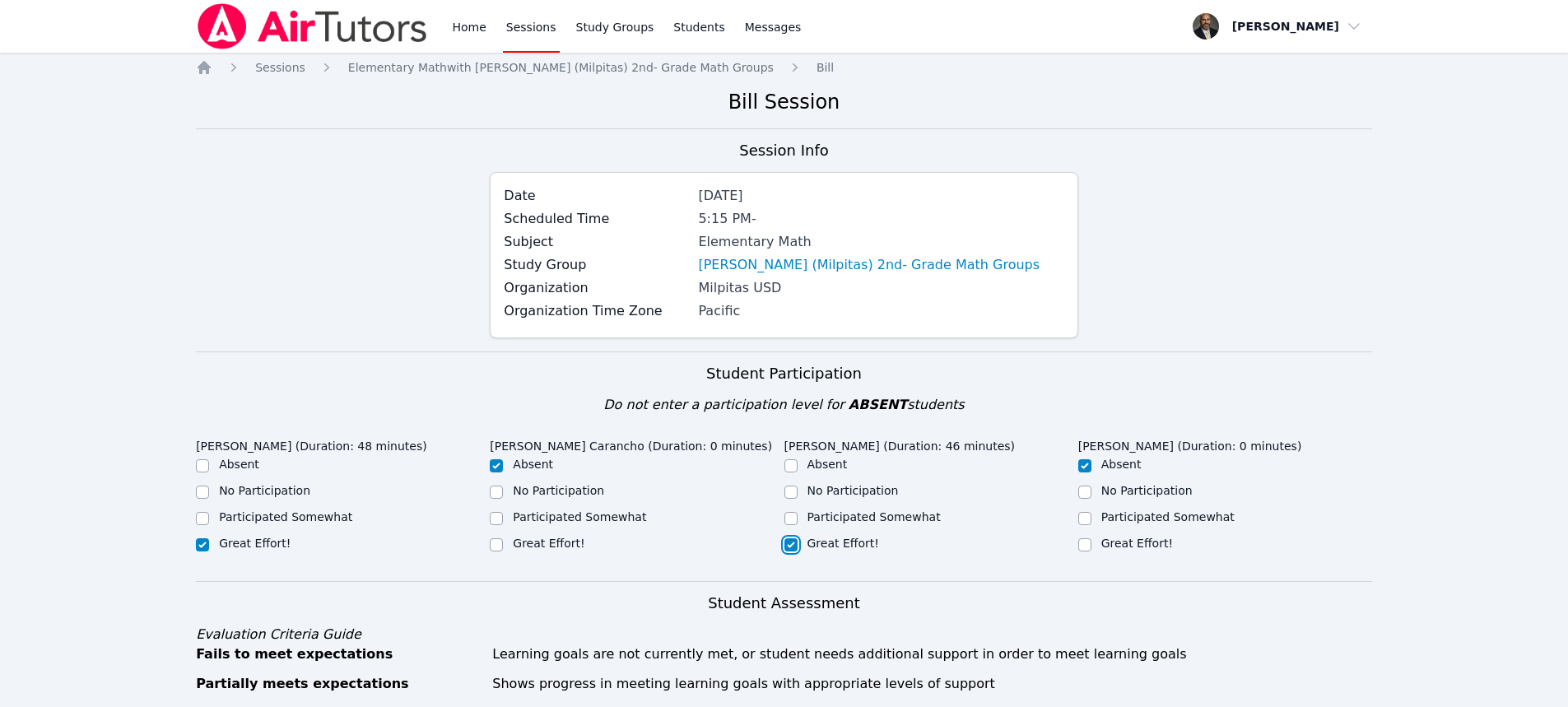
checkbox input "true"
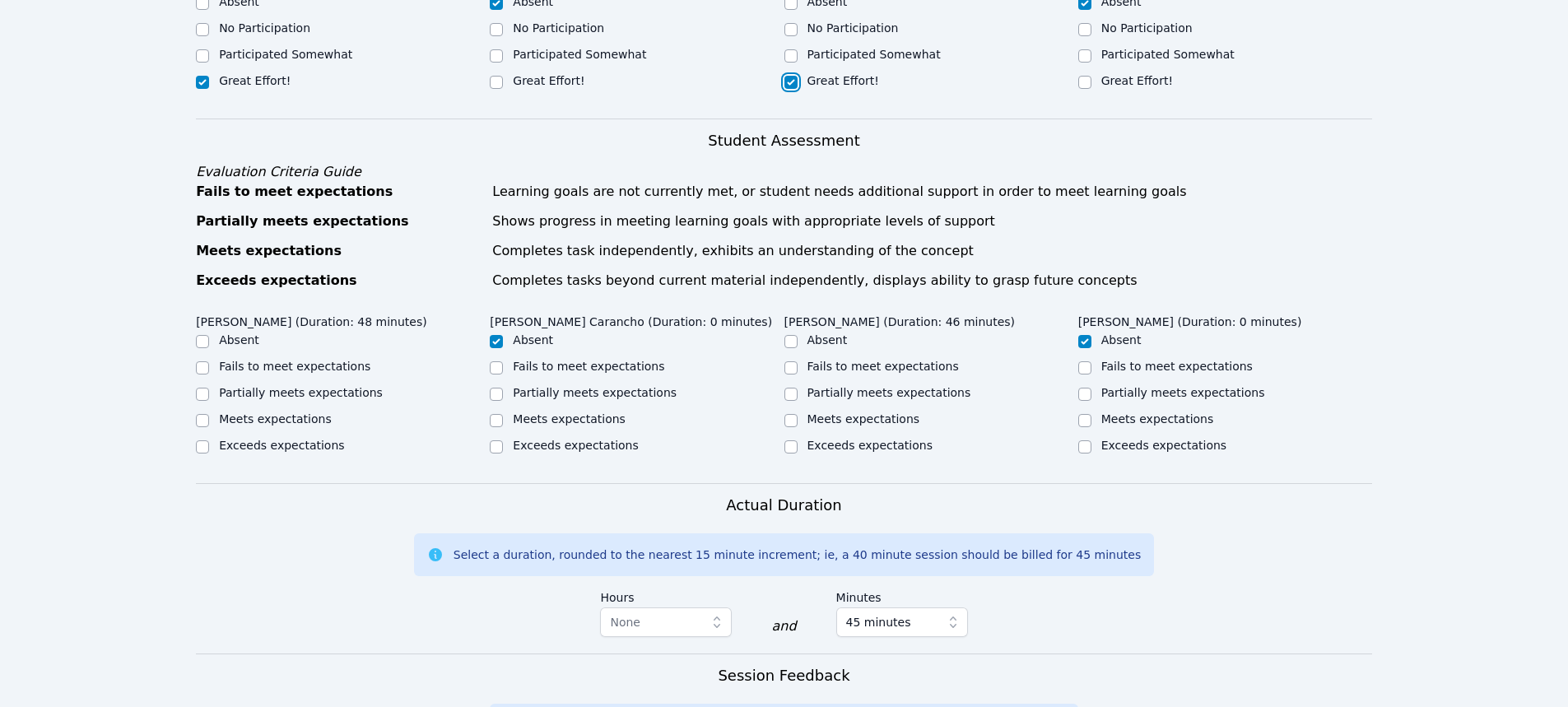
scroll to position [576, 0]
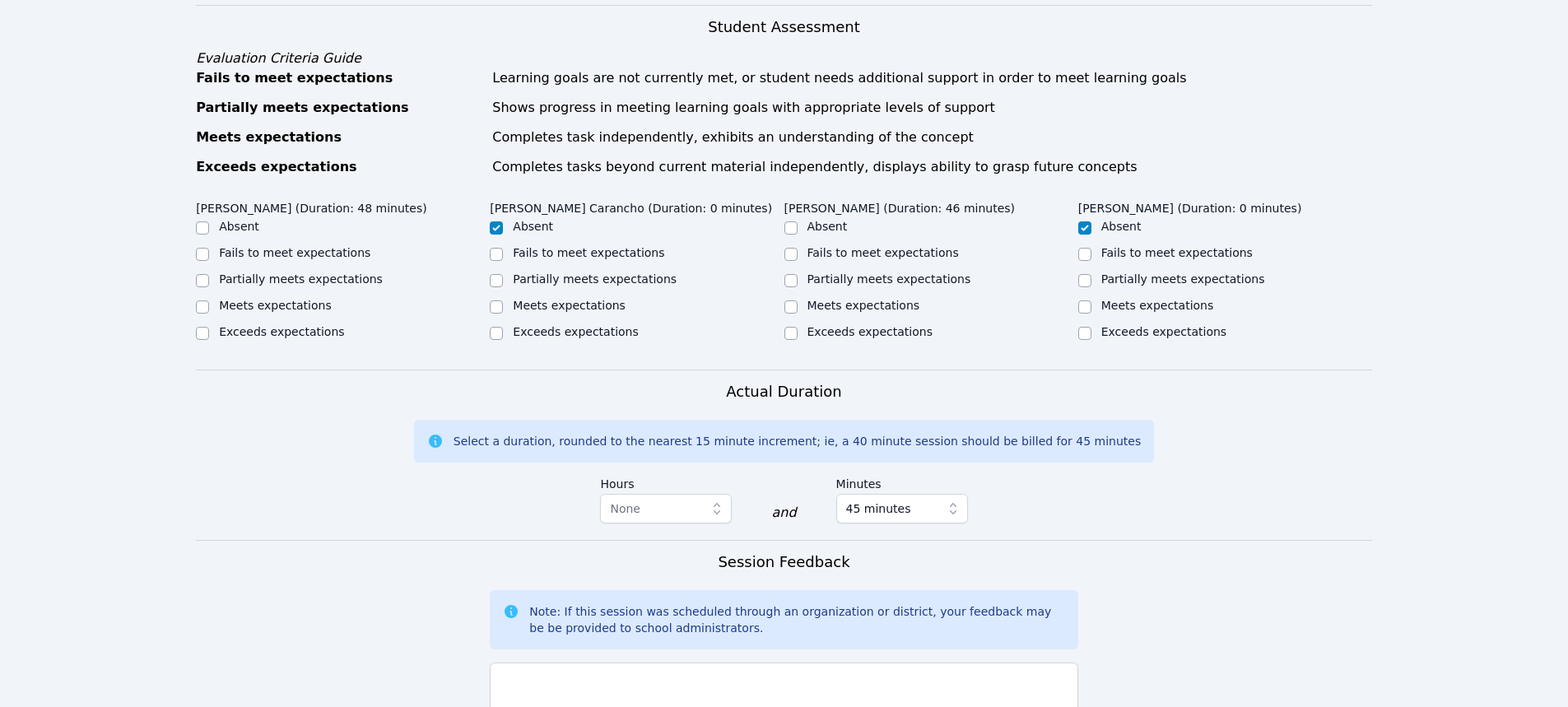
click at [221, 303] on label "Meets expectations" at bounding box center [276, 305] width 113 height 13
click at [209, 303] on input "Meets expectations" at bounding box center [202, 307] width 13 height 13
checkbox input "true"
click at [809, 307] on label "Meets expectations" at bounding box center [864, 305] width 113 height 13
click at [797, 307] on input "Meets expectations" at bounding box center [791, 307] width 13 height 13
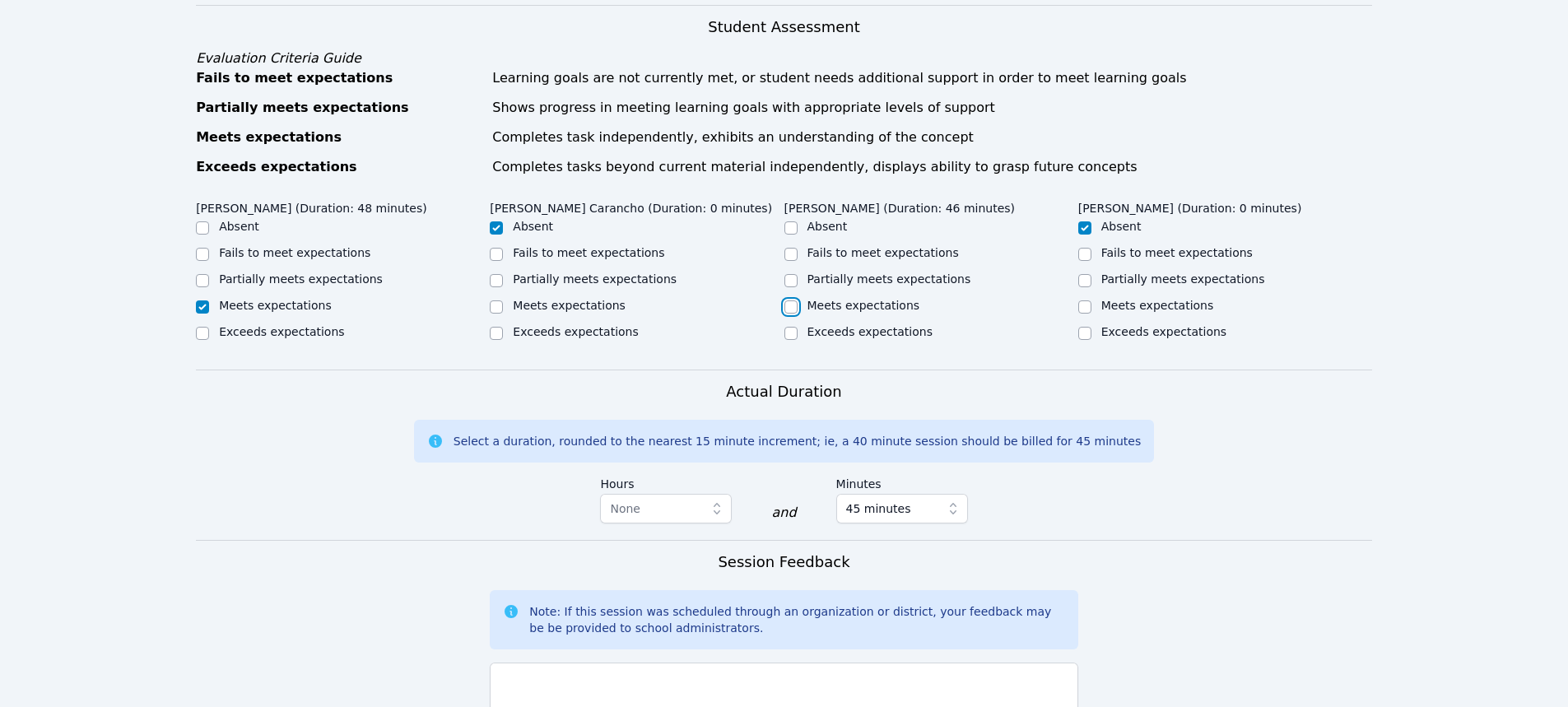
checkbox input "true"
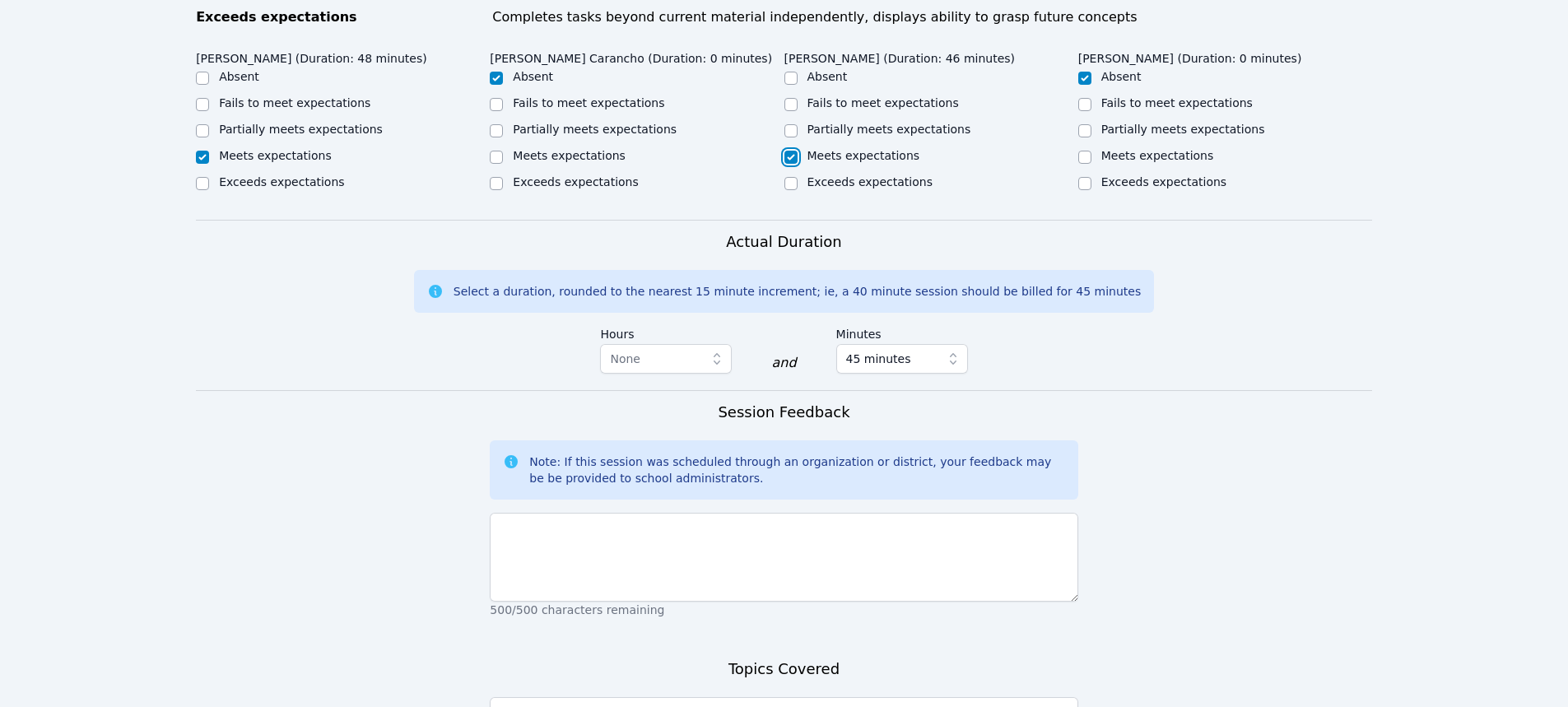
scroll to position [965, 0]
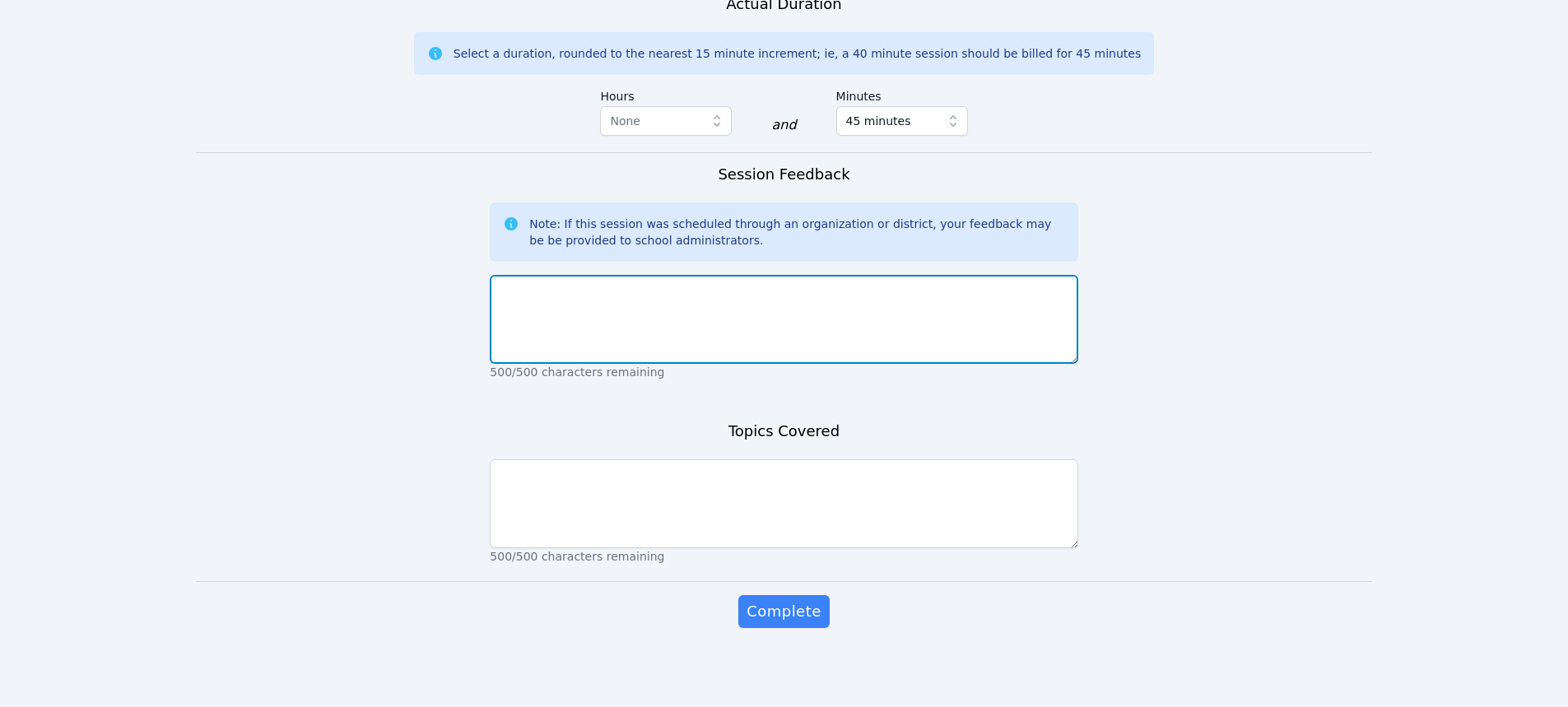
click at [772, 328] on textarea at bounding box center [783, 319] width 588 height 89
type textarea "Great session. Kauser joined today for the first time. Girls worked very hard."
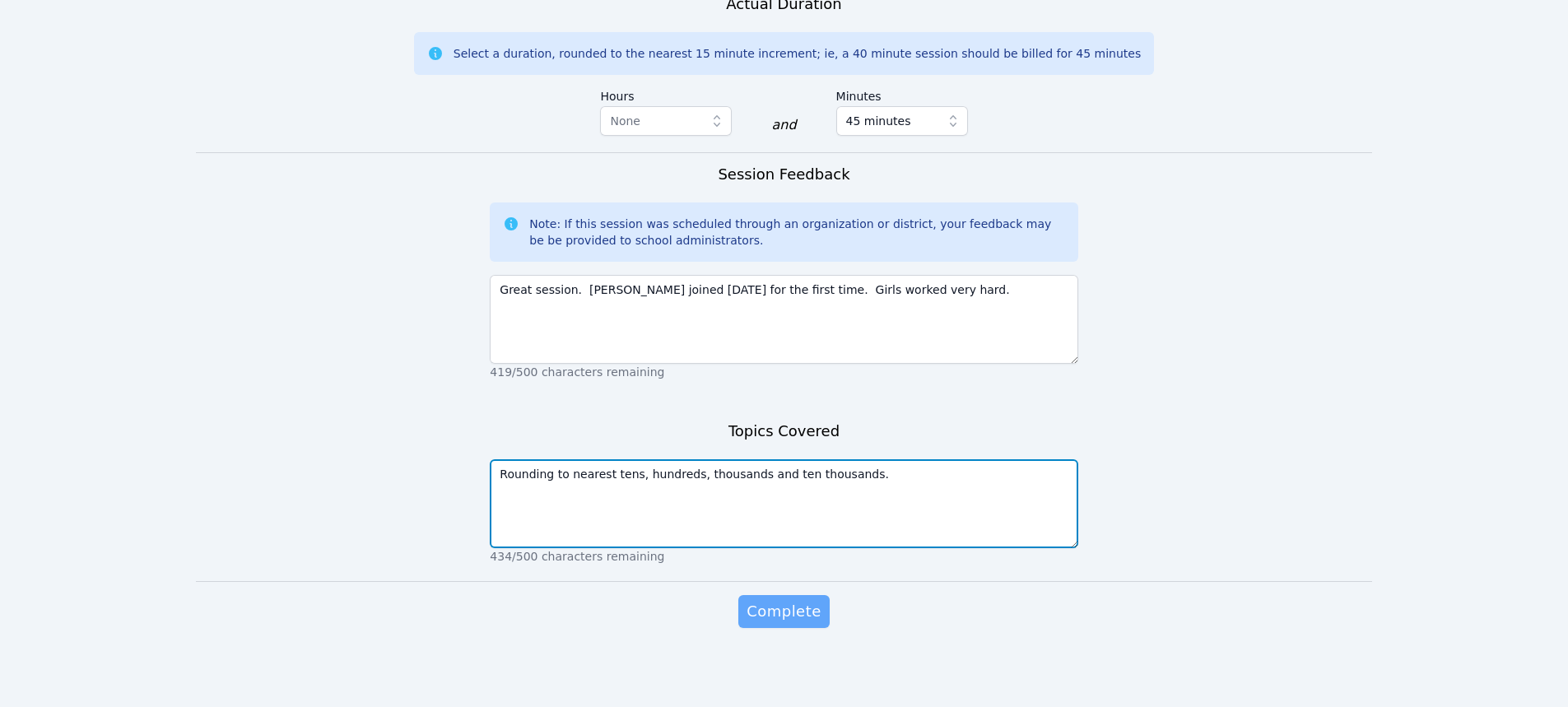
type textarea "Rounding to nearest tens, hundreds, thousands and ten thousands."
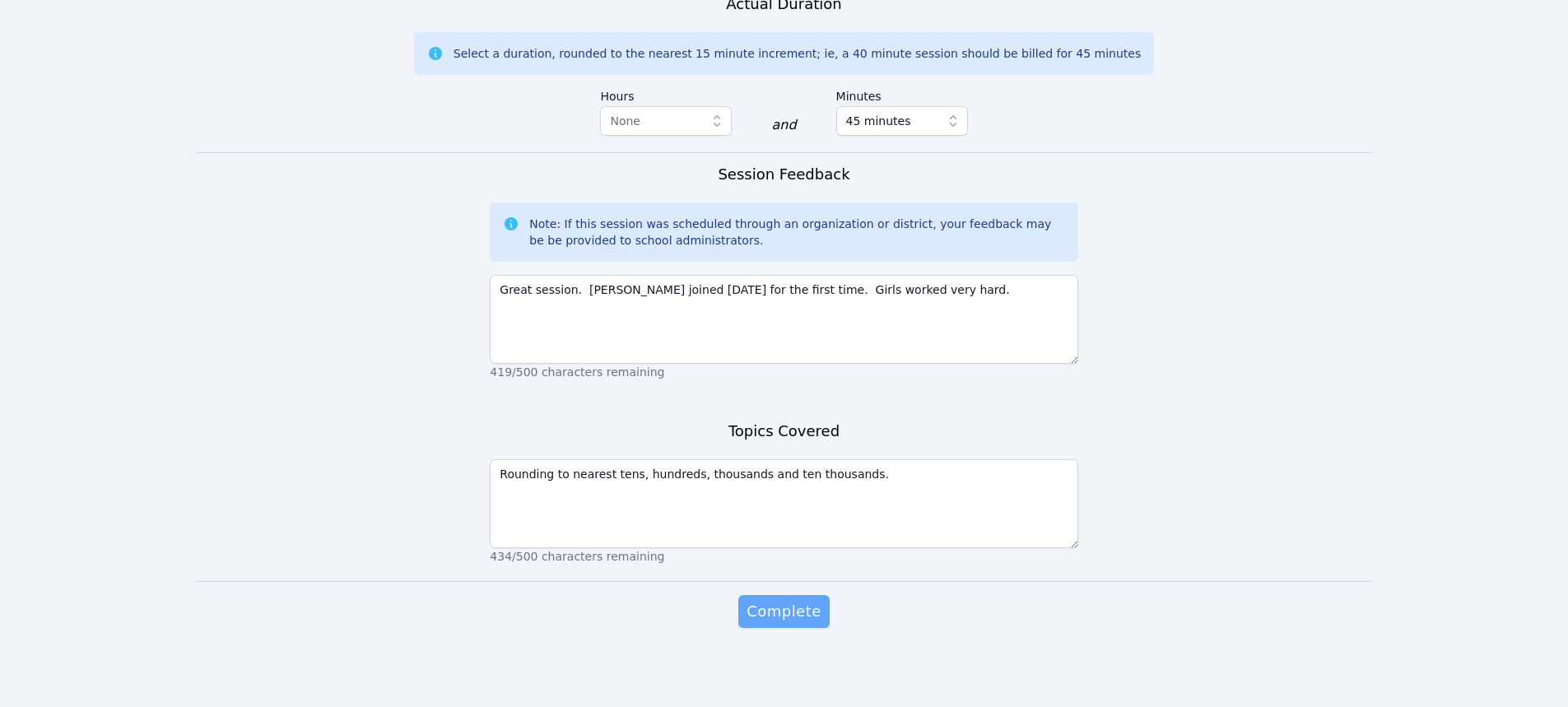
click at [815, 615] on span "Complete" at bounding box center [784, 612] width 74 height 23
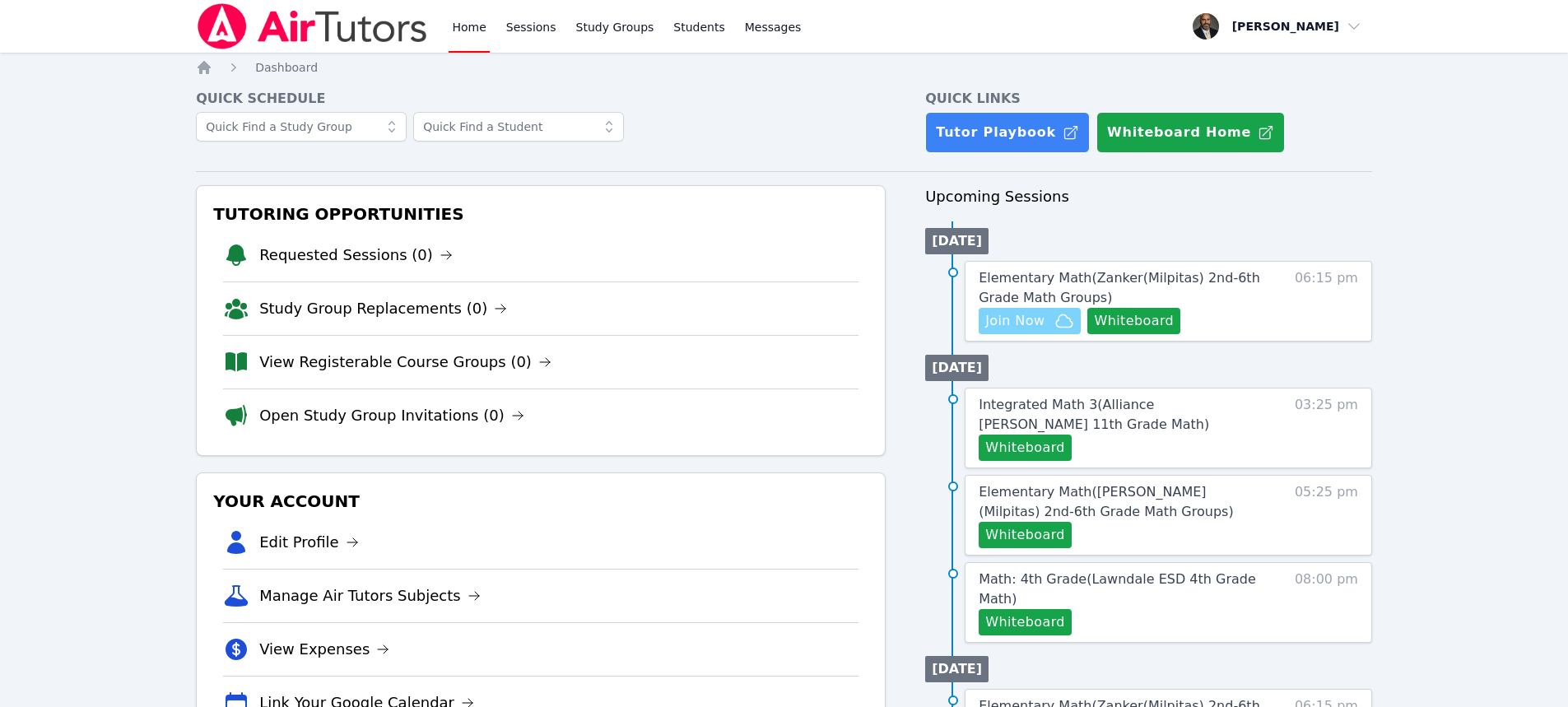
click at [1036, 317] on span "Join Now" at bounding box center [1015, 321] width 59 height 20
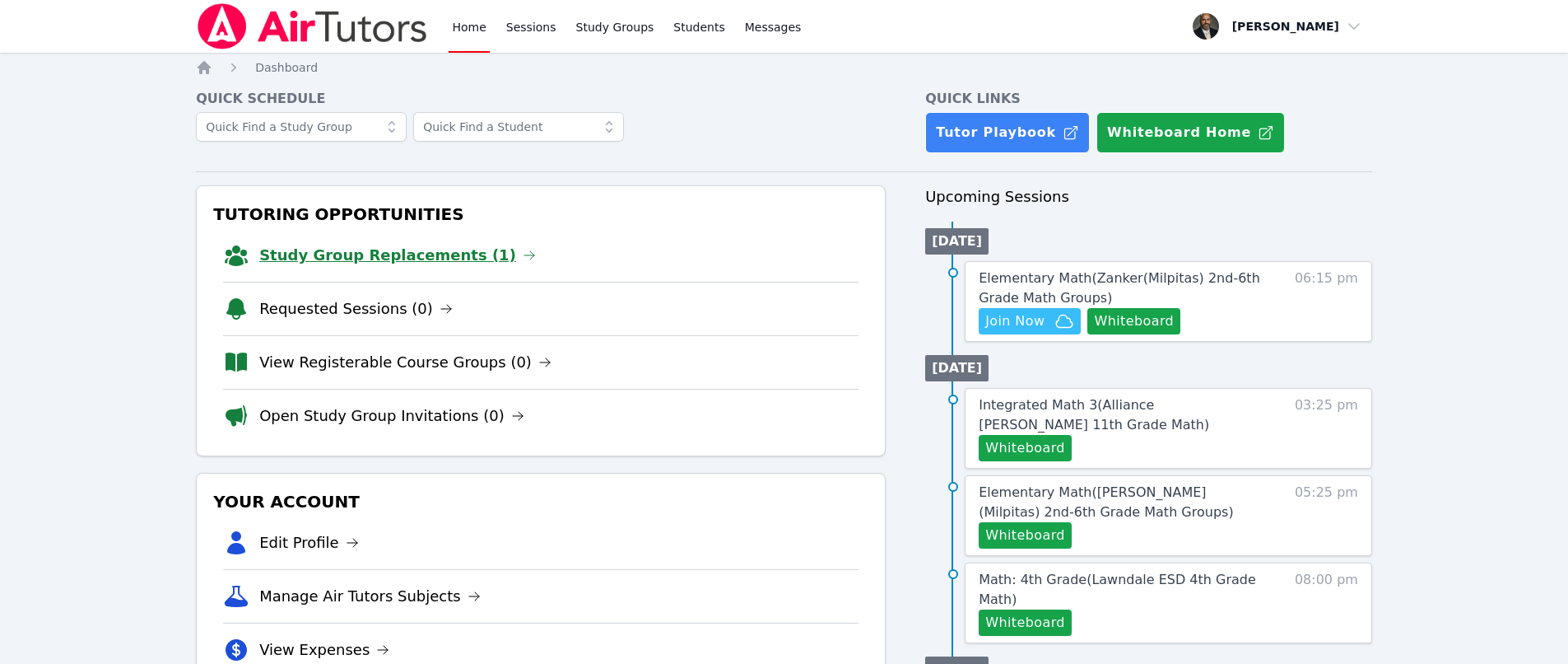
click at [357, 263] on link "Study Group Replacements (1)" at bounding box center [398, 255] width 277 height 23
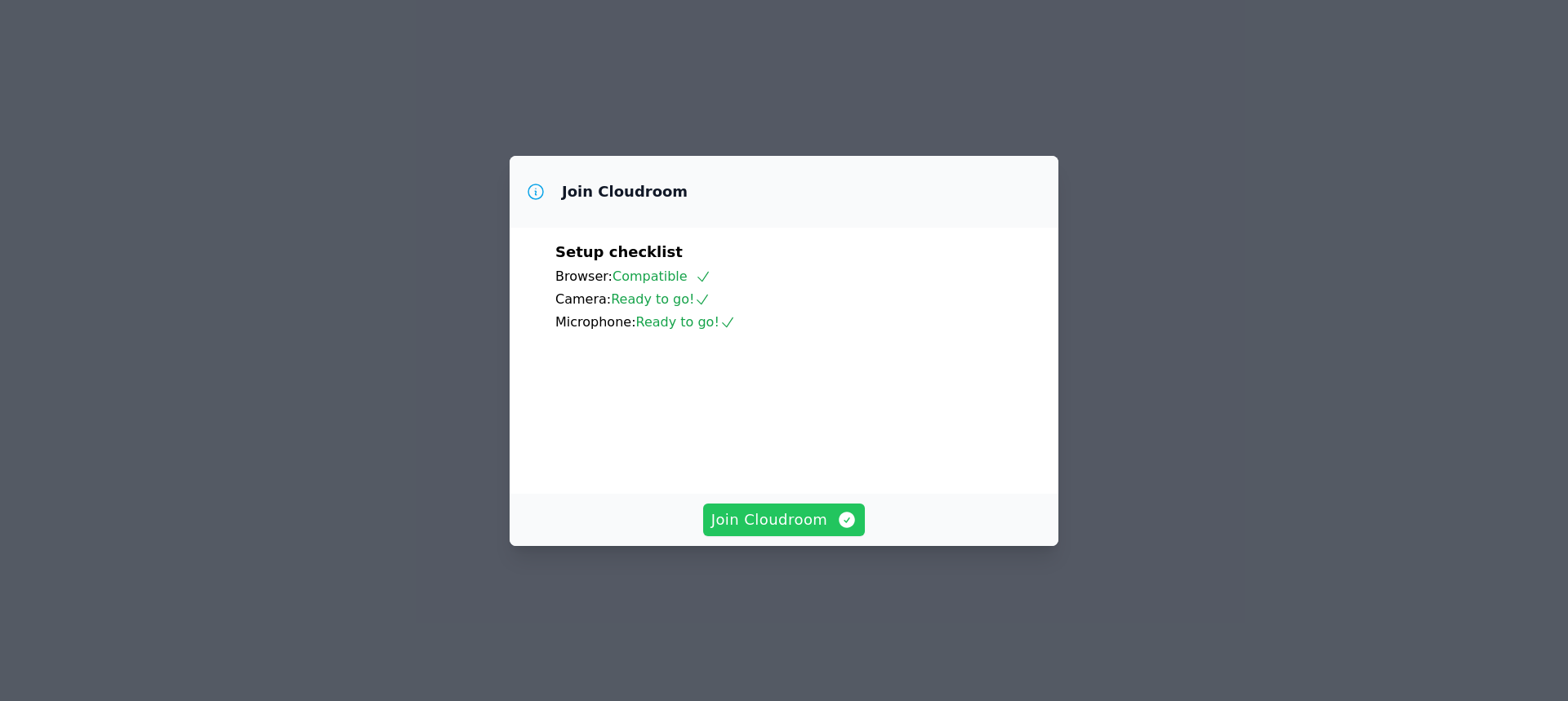
click at [800, 532] on span "Join Cloudroom" at bounding box center [784, 520] width 146 height 23
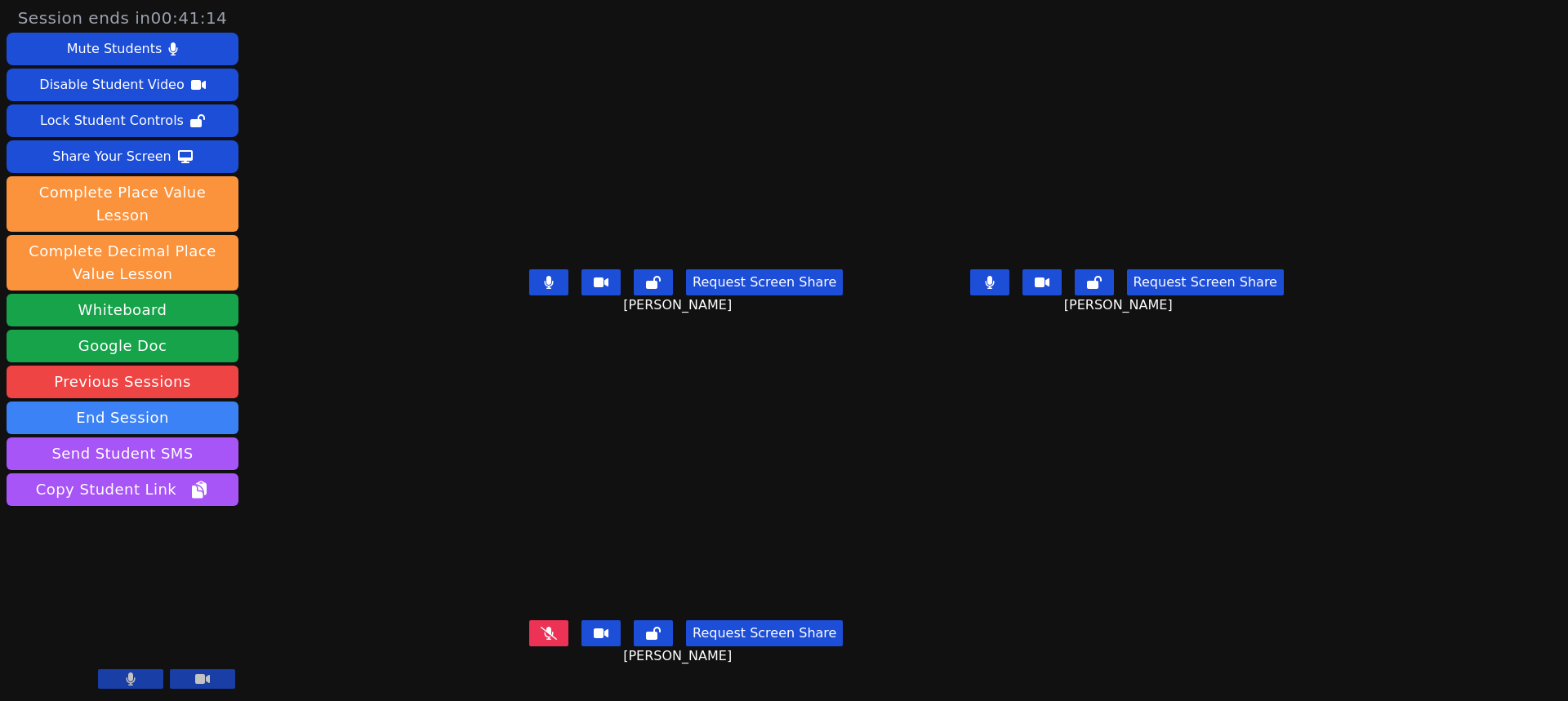
click at [1010, 295] on button at bounding box center [989, 283] width 39 height 26
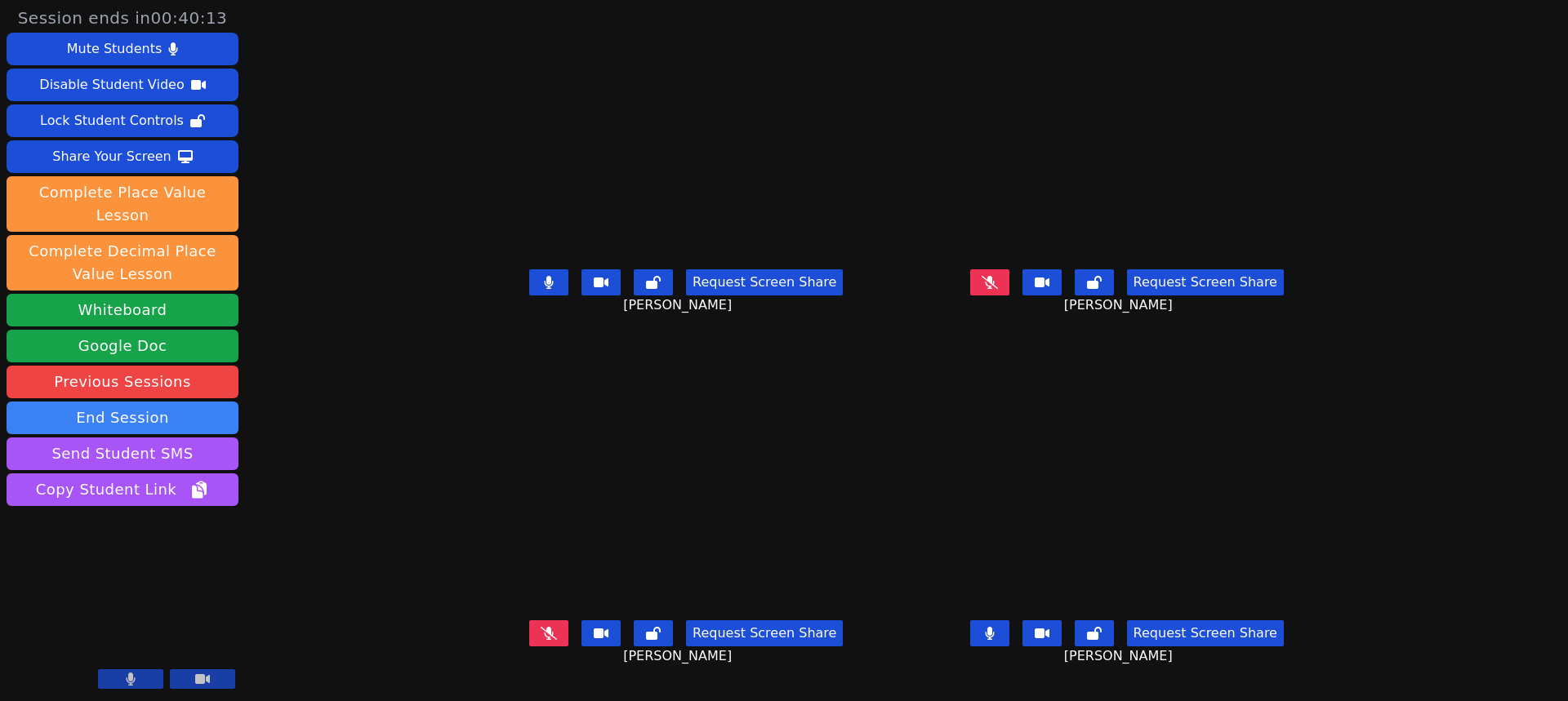
click at [998, 289] on icon at bounding box center [989, 283] width 16 height 13
click at [98, 158] on div "Share Your Screen" at bounding box center [112, 157] width 119 height 26
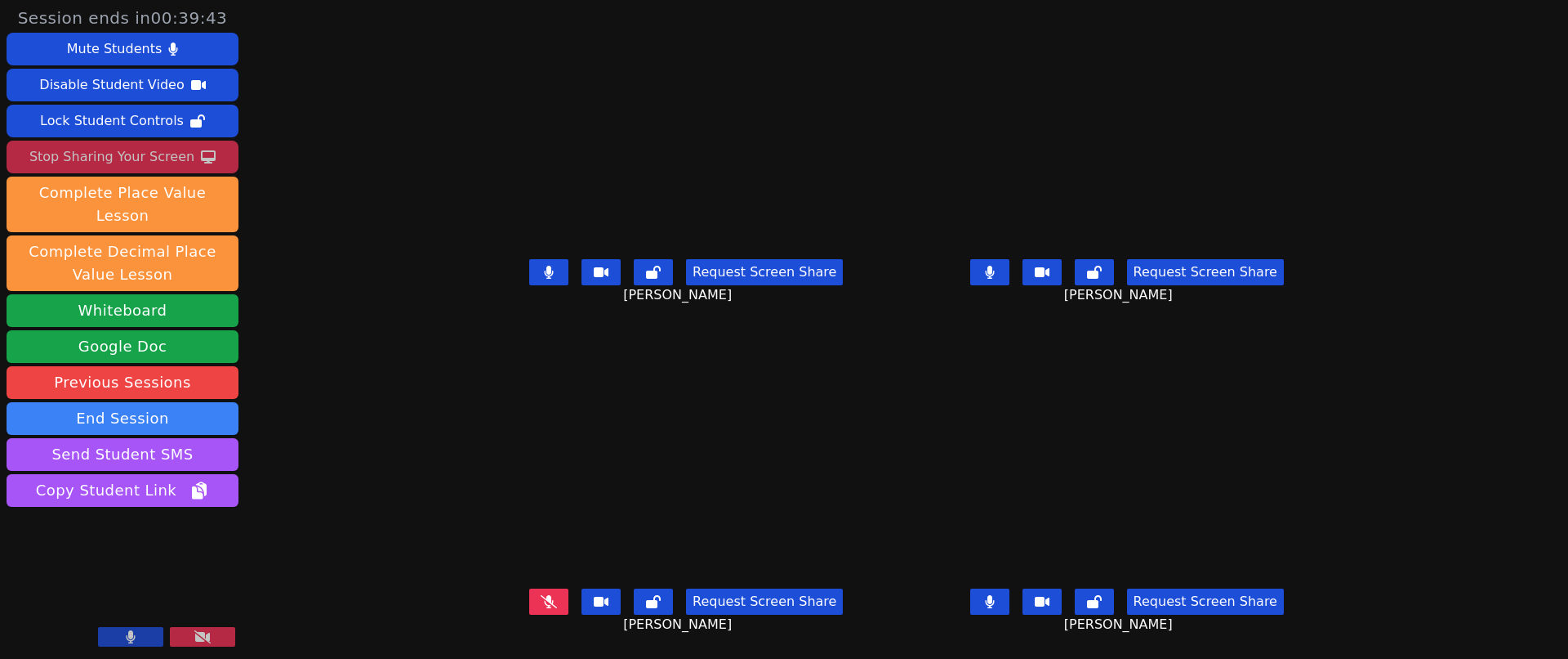
click at [994, 276] on icon at bounding box center [989, 272] width 9 height 13
click at [994, 603] on icon at bounding box center [989, 601] width 9 height 13
click at [545, 277] on icon at bounding box center [549, 272] width 9 height 13
click at [544, 278] on icon at bounding box center [549, 272] width 9 height 13
click at [529, 275] on button at bounding box center [548, 273] width 39 height 27
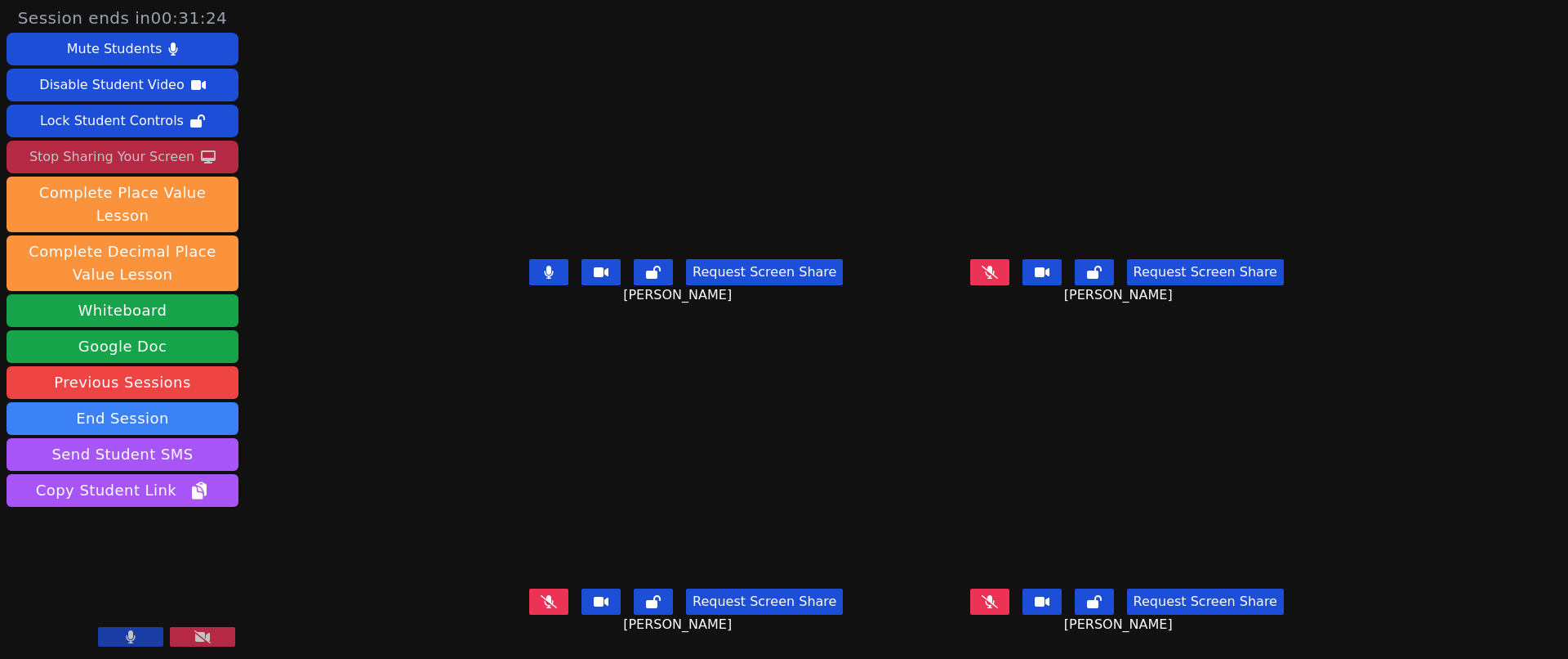
click at [529, 284] on button at bounding box center [548, 273] width 39 height 27
click at [544, 277] on icon at bounding box center [549, 272] width 9 height 13
click at [507, 261] on div "Request Screen Share Richard Dominguez" at bounding box center [686, 285] width 428 height 65
click at [540, 275] on icon at bounding box center [548, 272] width 16 height 13
click at [529, 284] on button at bounding box center [548, 273] width 39 height 27
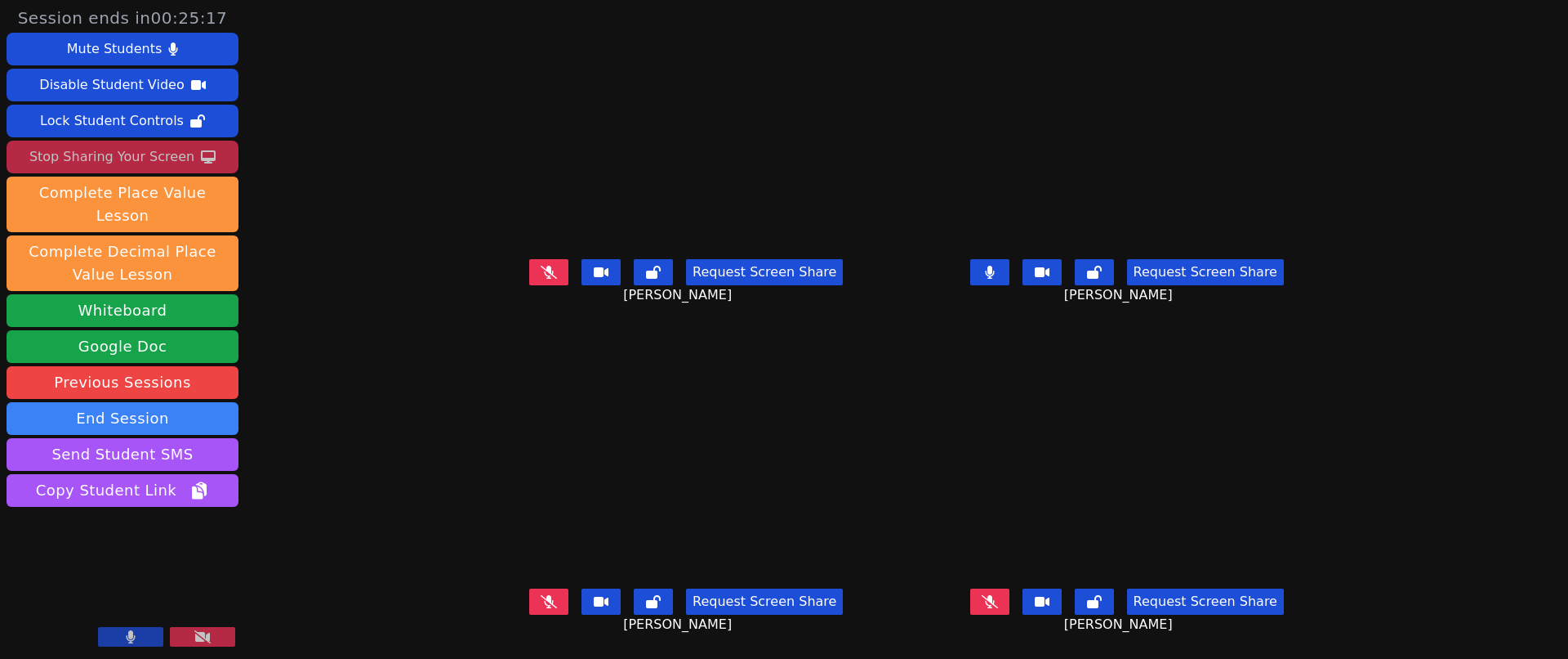
click at [995, 271] on icon at bounding box center [990, 272] width 9 height 13
click at [995, 606] on icon at bounding box center [990, 601] width 9 height 13
click at [545, 276] on icon at bounding box center [549, 272] width 9 height 13
click at [127, 631] on icon at bounding box center [131, 636] width 9 height 13
click at [134, 640] on icon at bounding box center [130, 636] width 16 height 13
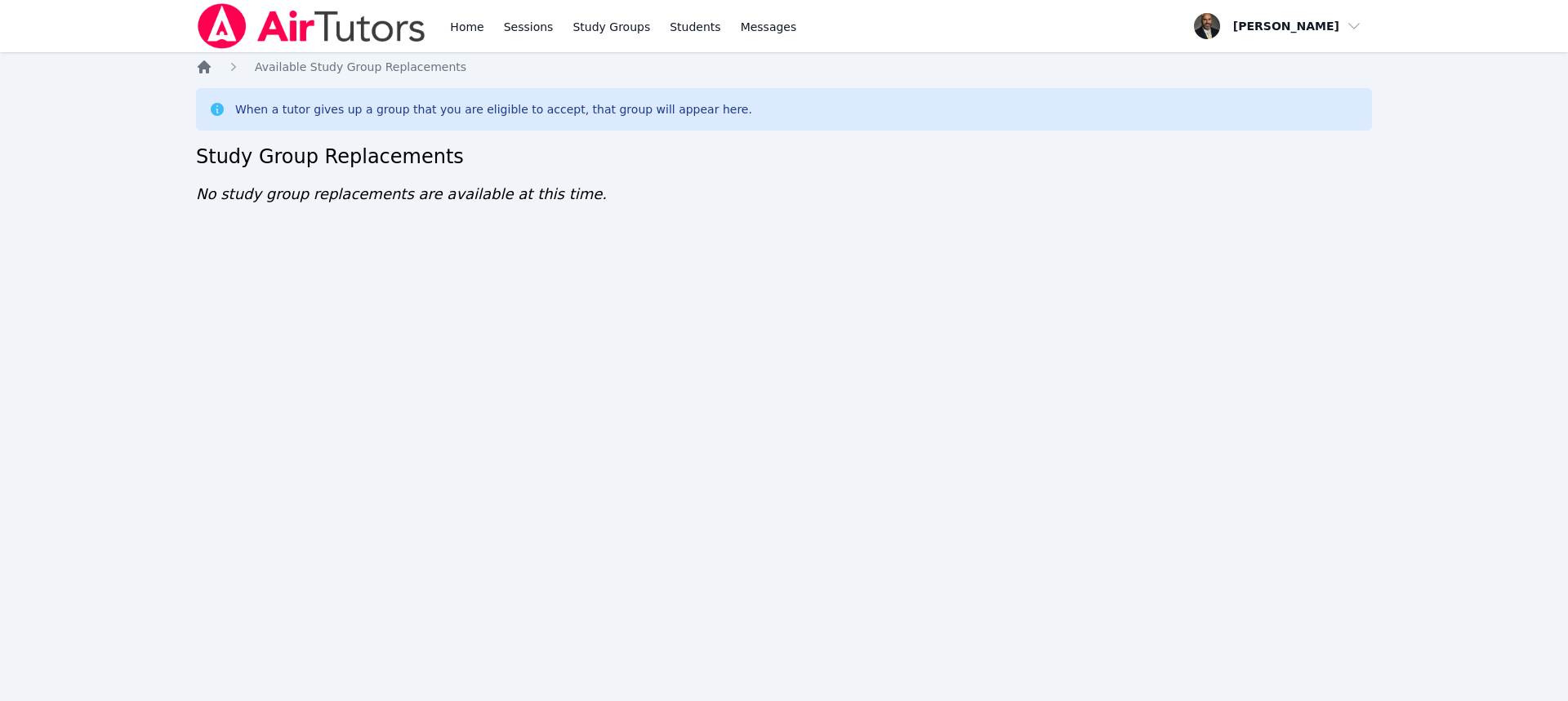
click at [205, 61] on icon "Breadcrumb" at bounding box center [203, 66] width 16 height 16
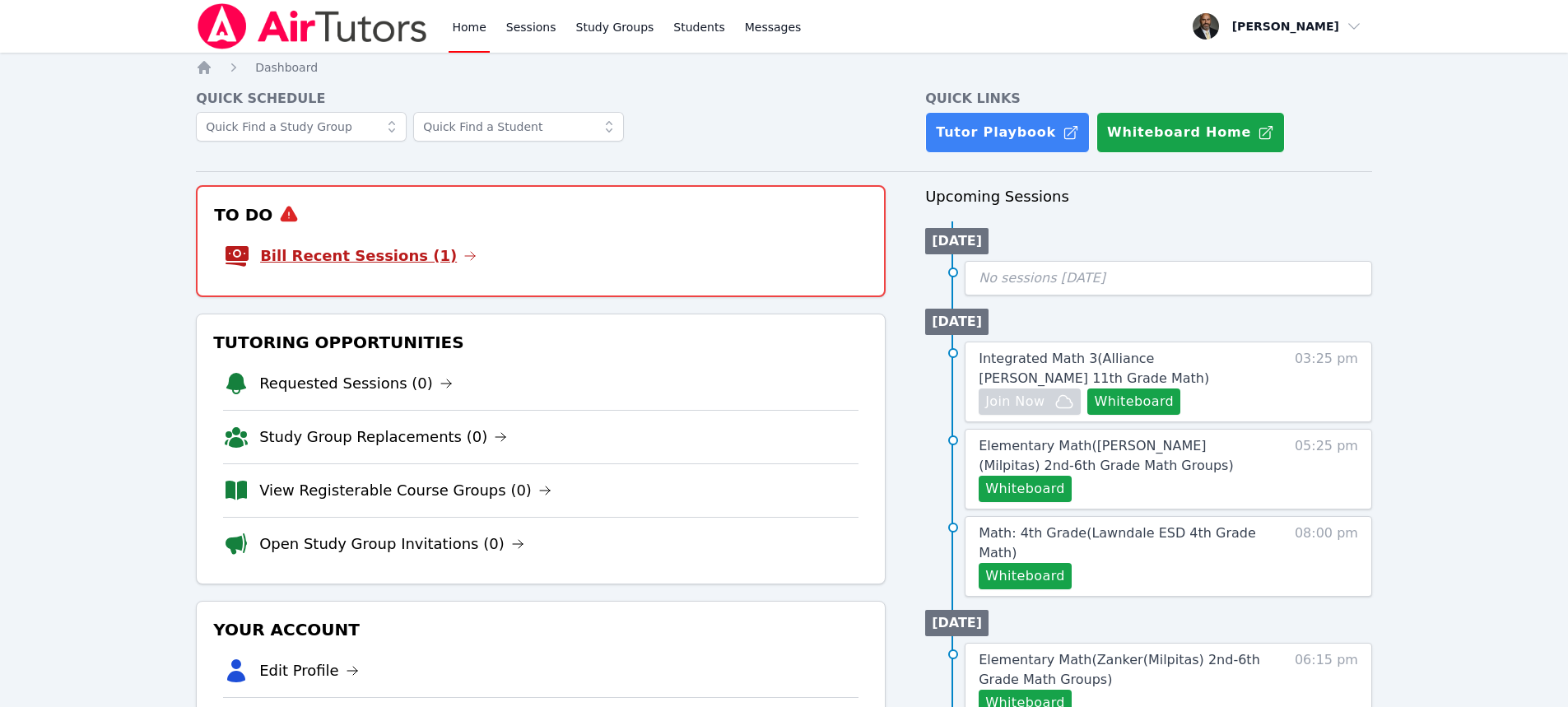
click at [411, 249] on link "Bill Recent Sessions (1)" at bounding box center [368, 256] width 217 height 23
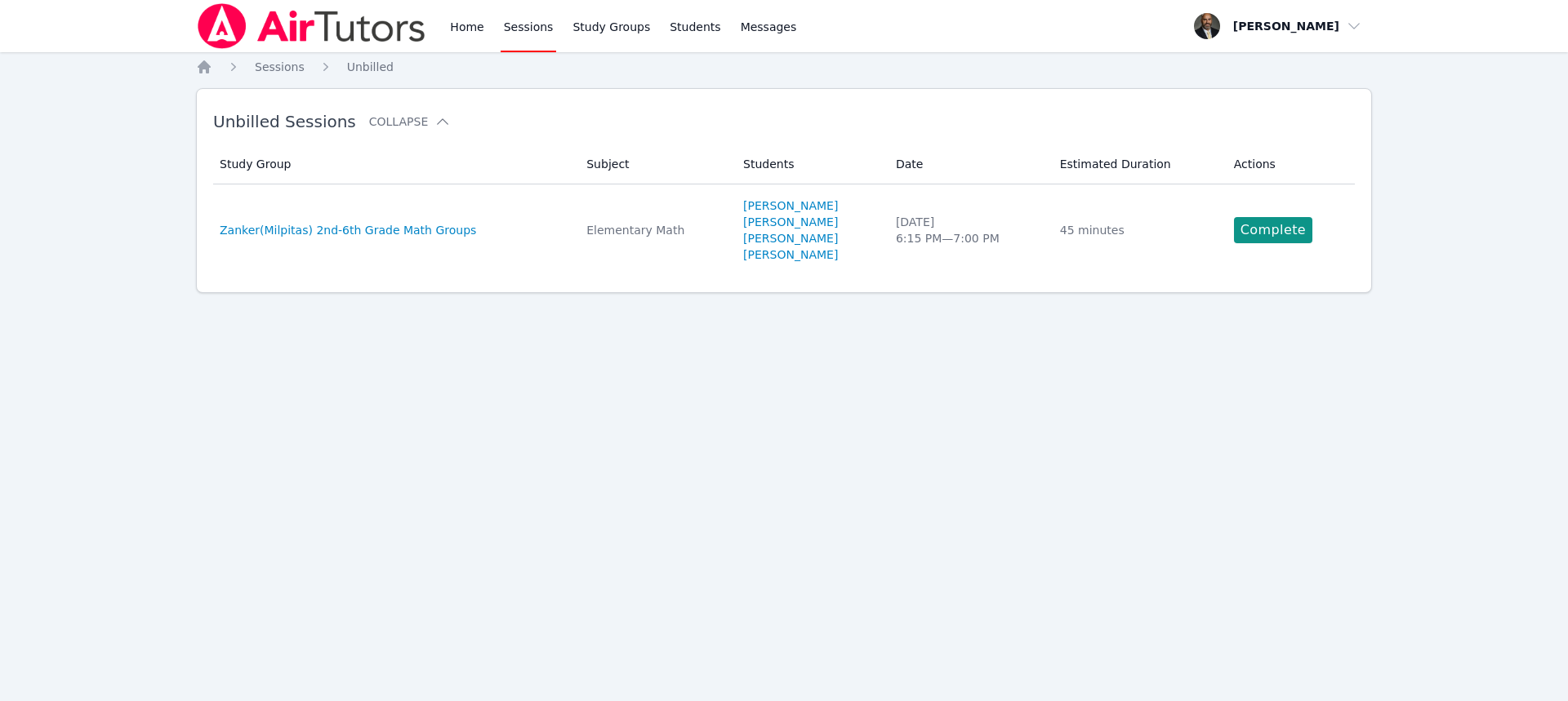
click at [1270, 225] on link "Complete" at bounding box center [1273, 231] width 79 height 26
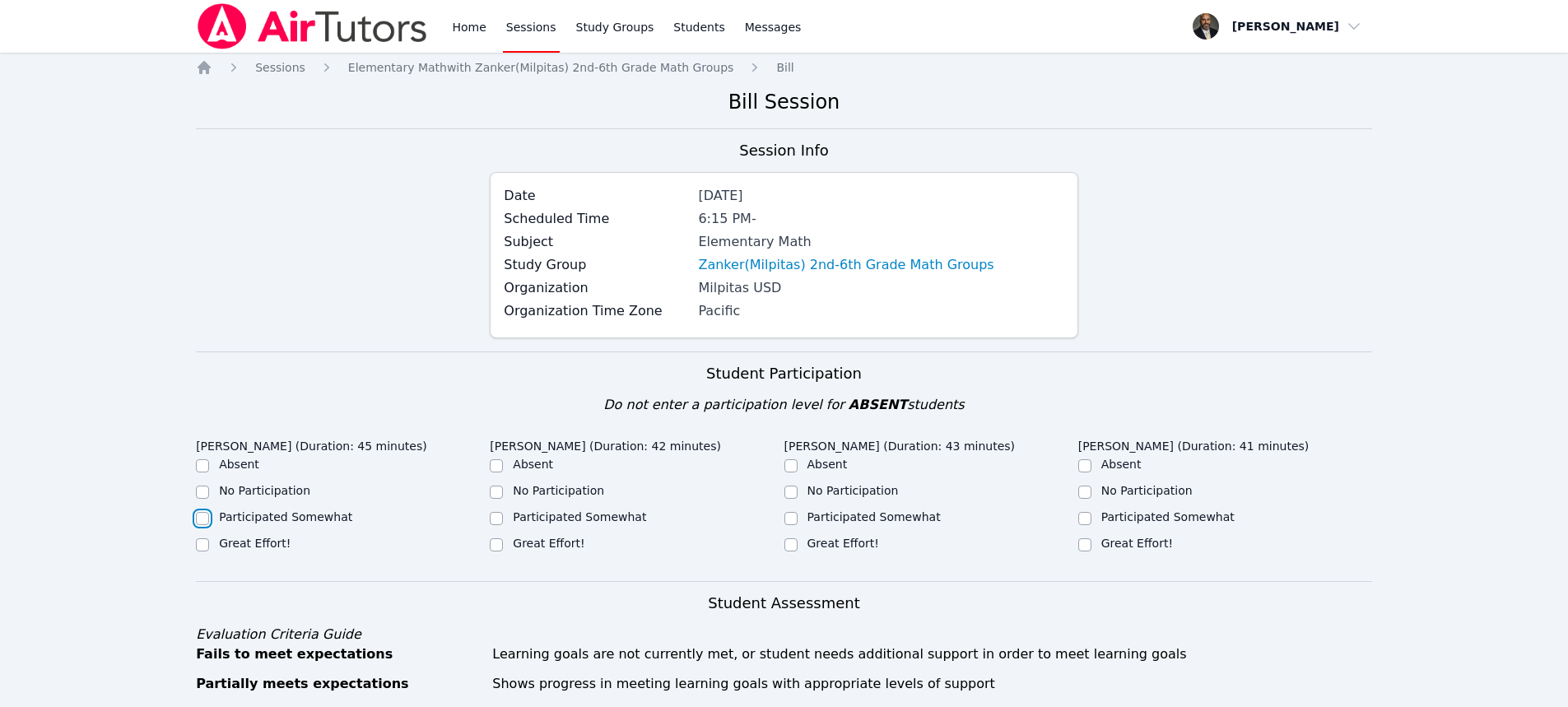
click at [204, 520] on input "Participated Somewhat" at bounding box center [202, 519] width 13 height 13
checkbox input "true"
click at [496, 520] on input "Participated Somewhat" at bounding box center [496, 519] width 13 height 13
checkbox input "true"
click at [791, 520] on input "Participated Somewhat" at bounding box center [791, 519] width 13 height 13
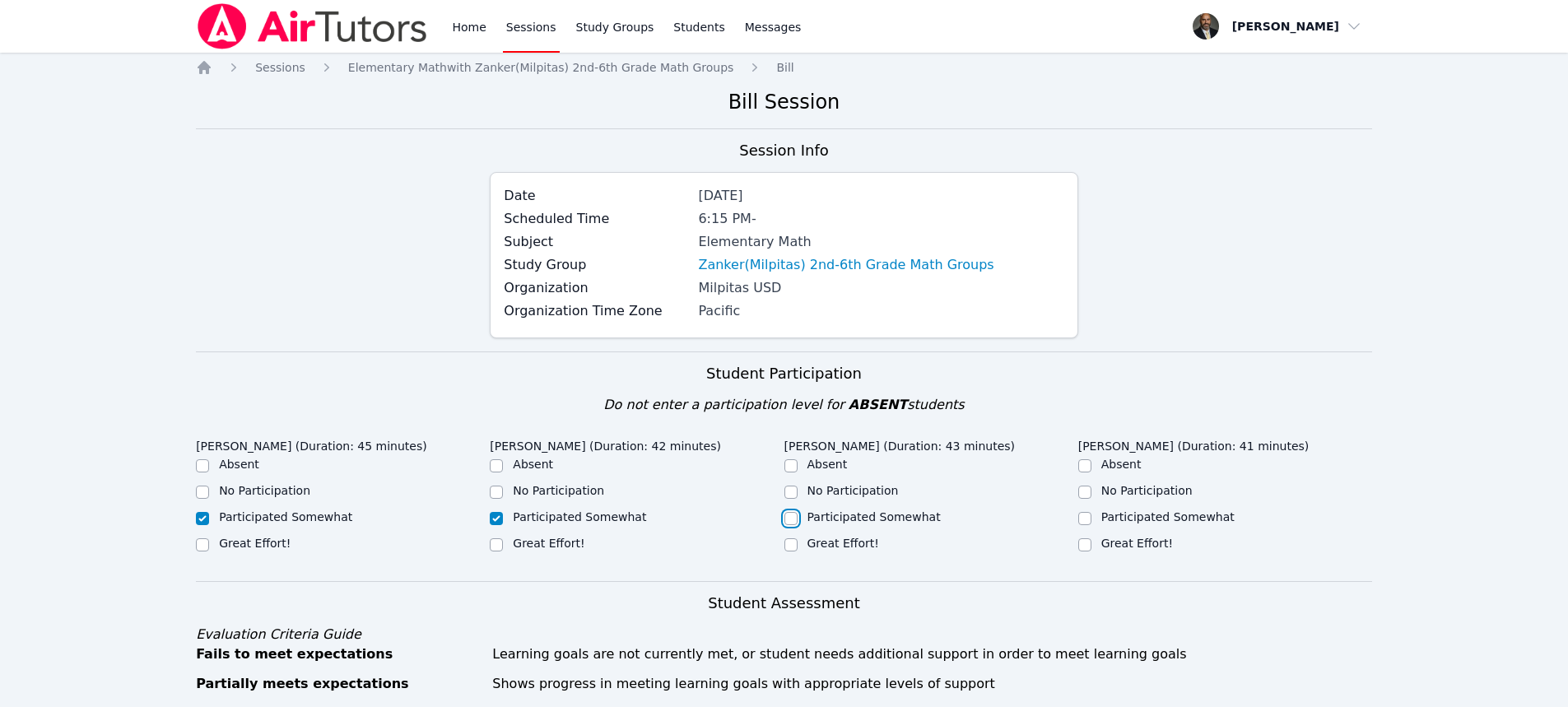
checkbox input "true"
click at [1086, 548] on input "Great Effort!" at bounding box center [1085, 545] width 13 height 13
checkbox input "true"
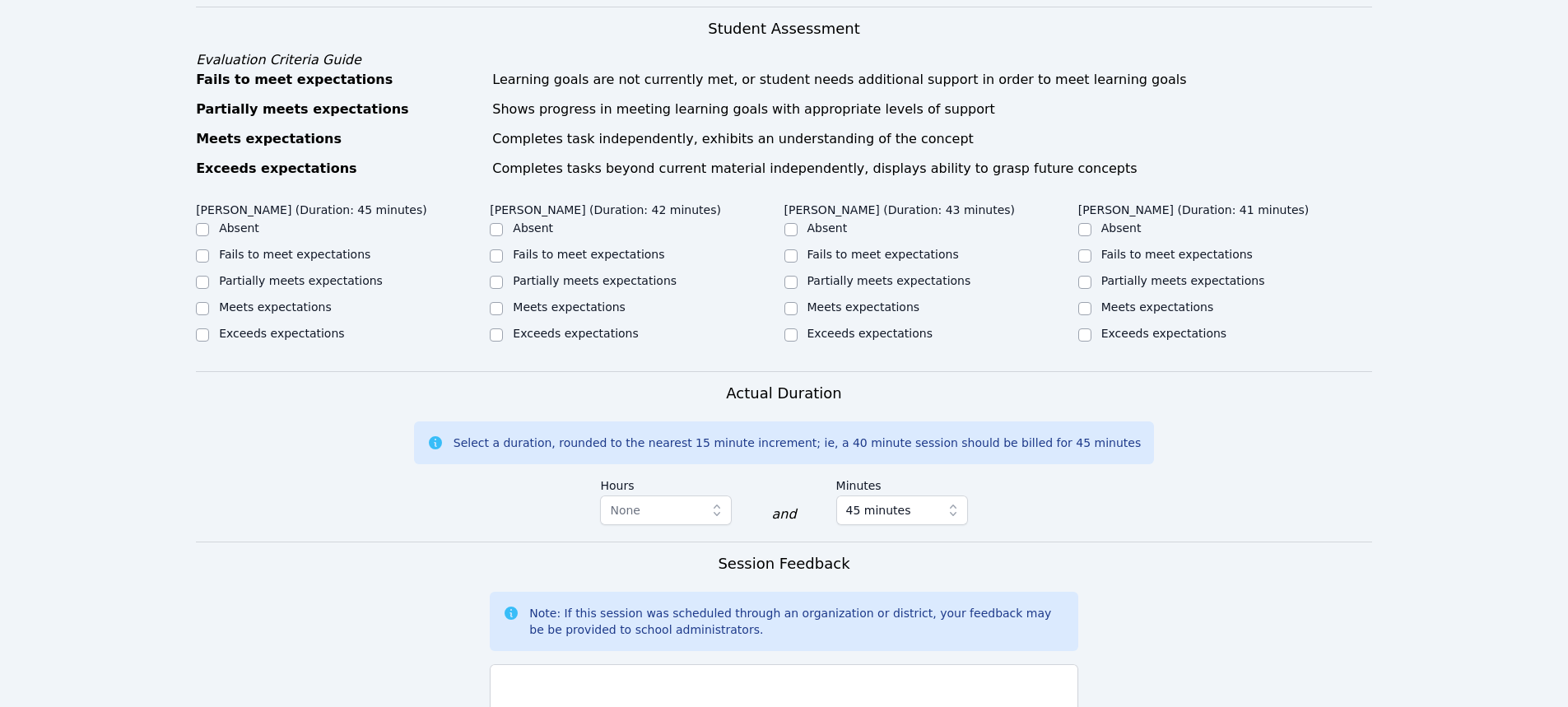
scroll to position [576, 0]
click at [203, 257] on input "Fails to meet expectations" at bounding box center [202, 255] width 13 height 13
checkbox input "true"
click at [495, 281] on input "Partially meets expectations" at bounding box center [496, 281] width 13 height 13
checkbox input "true"
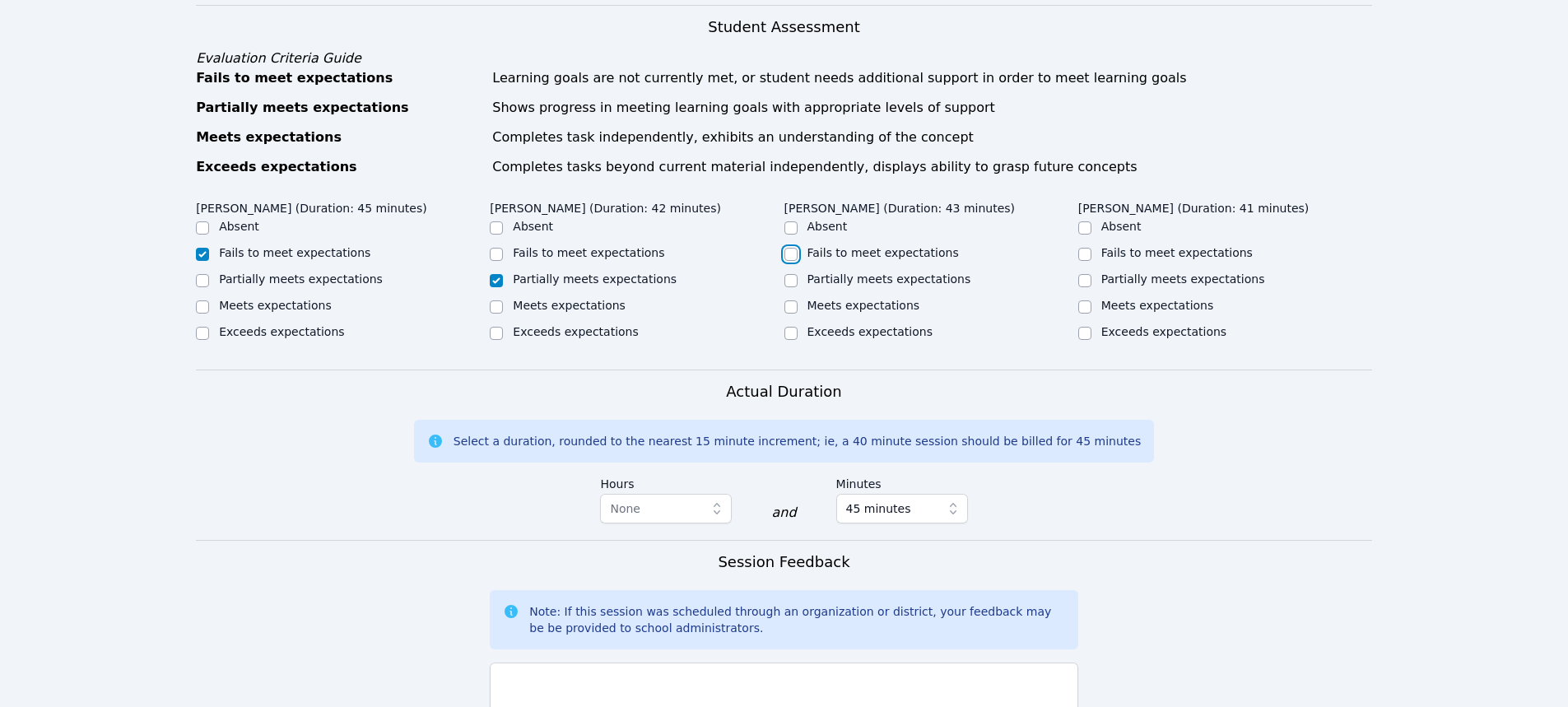
click at [787, 255] on input "Fails to meet expectations" at bounding box center [791, 255] width 13 height 13
checkbox input "true"
click at [1084, 281] on input "Partially meets expectations" at bounding box center [1085, 281] width 13 height 13
checkbox input "true"
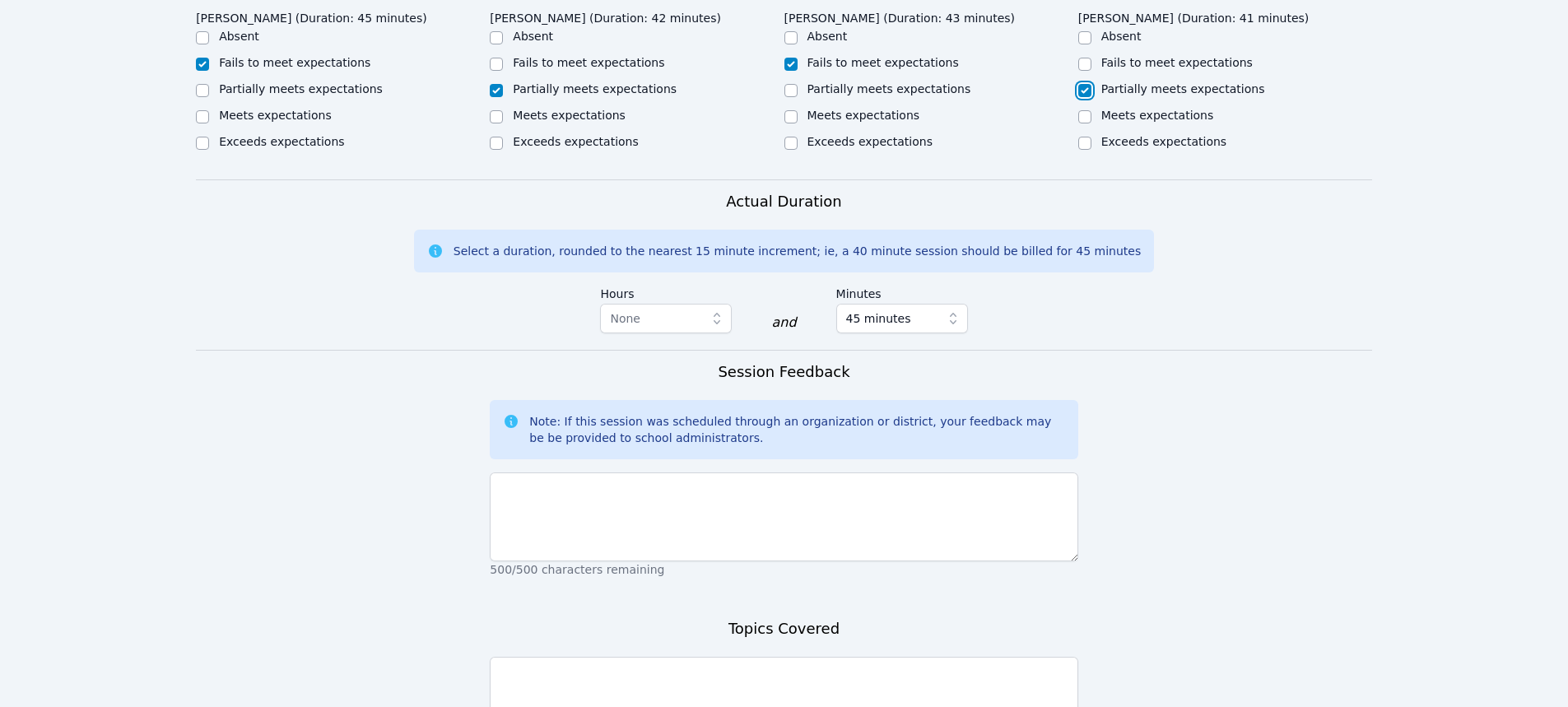
scroll to position [905, 0]
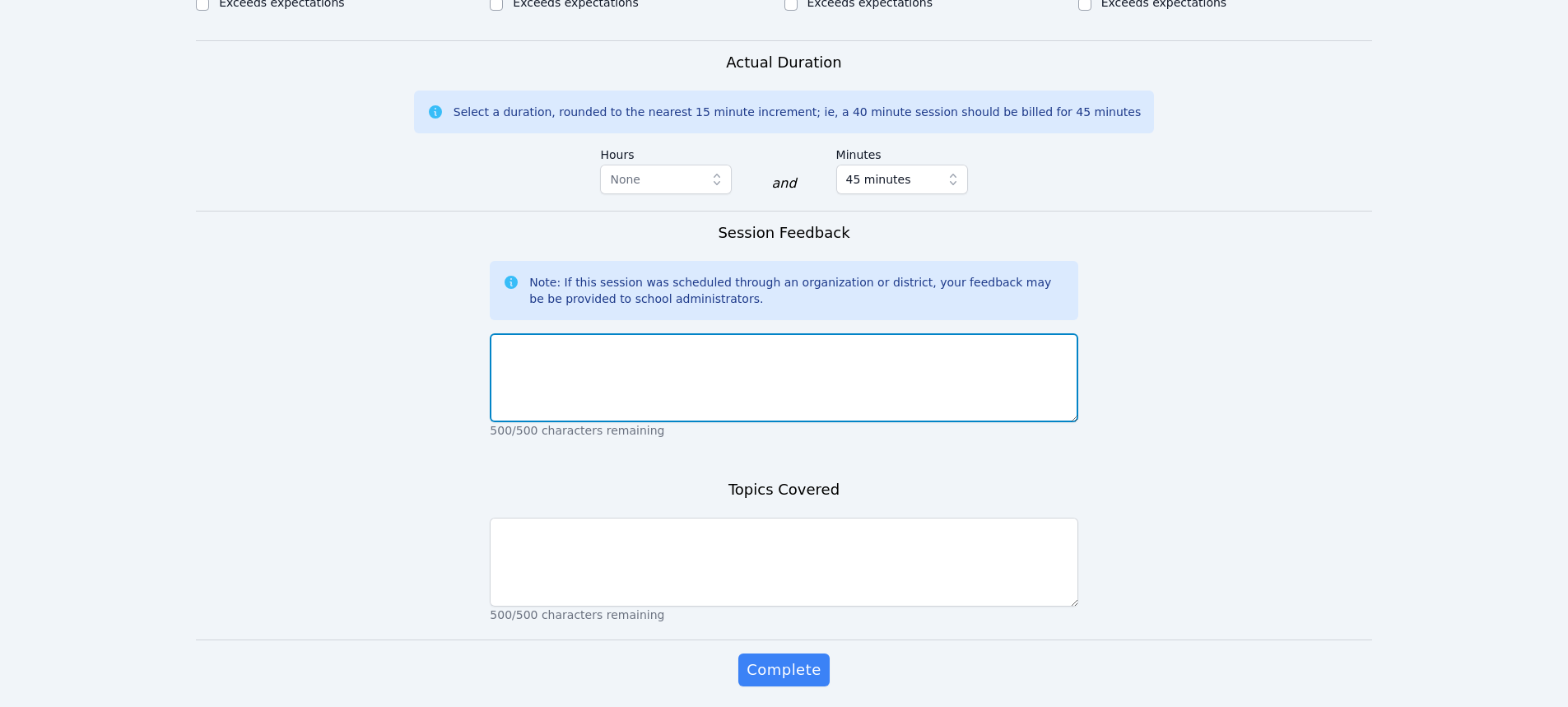
click at [803, 374] on textarea at bounding box center [783, 378] width 588 height 89
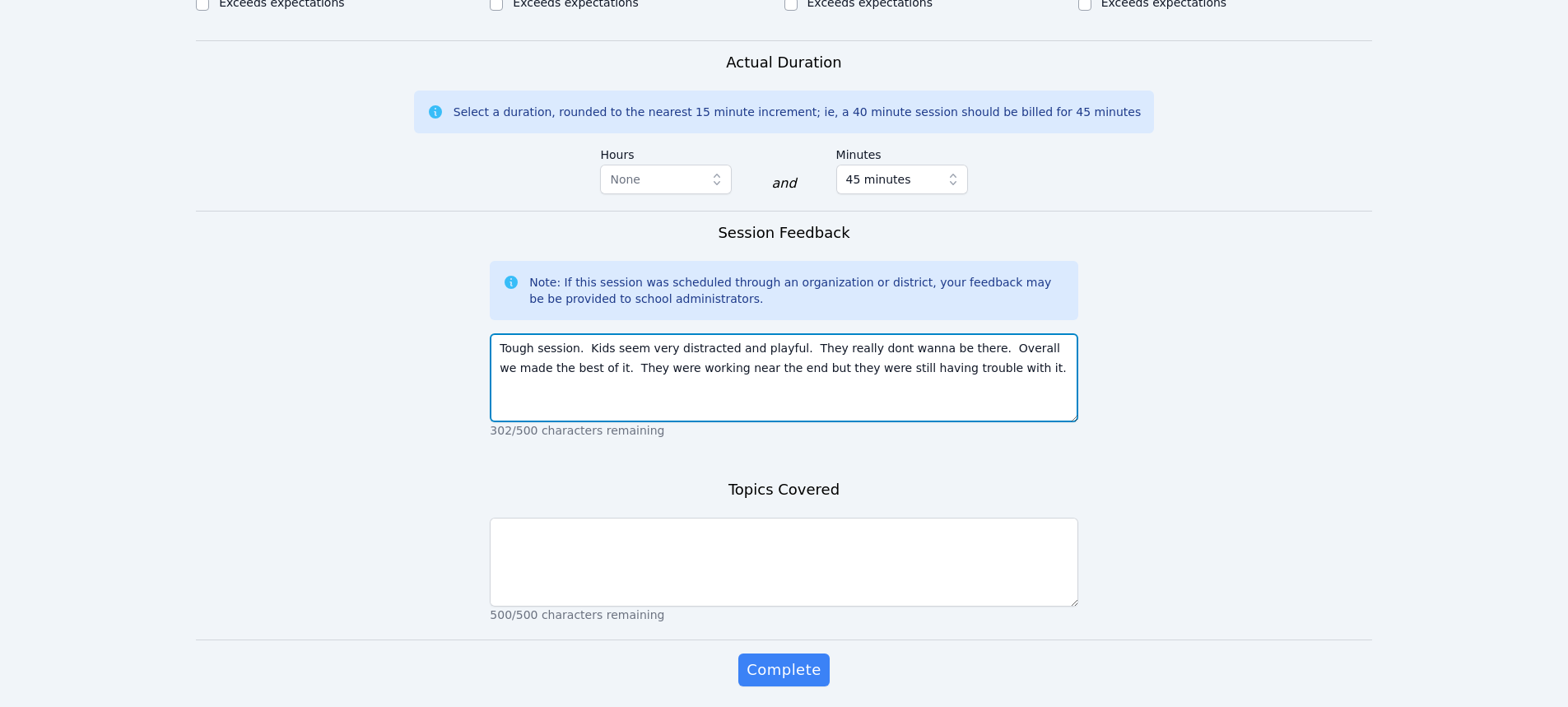
type textarea "Tough session. Kids seem very distracted and playful. They really dont wanna be…"
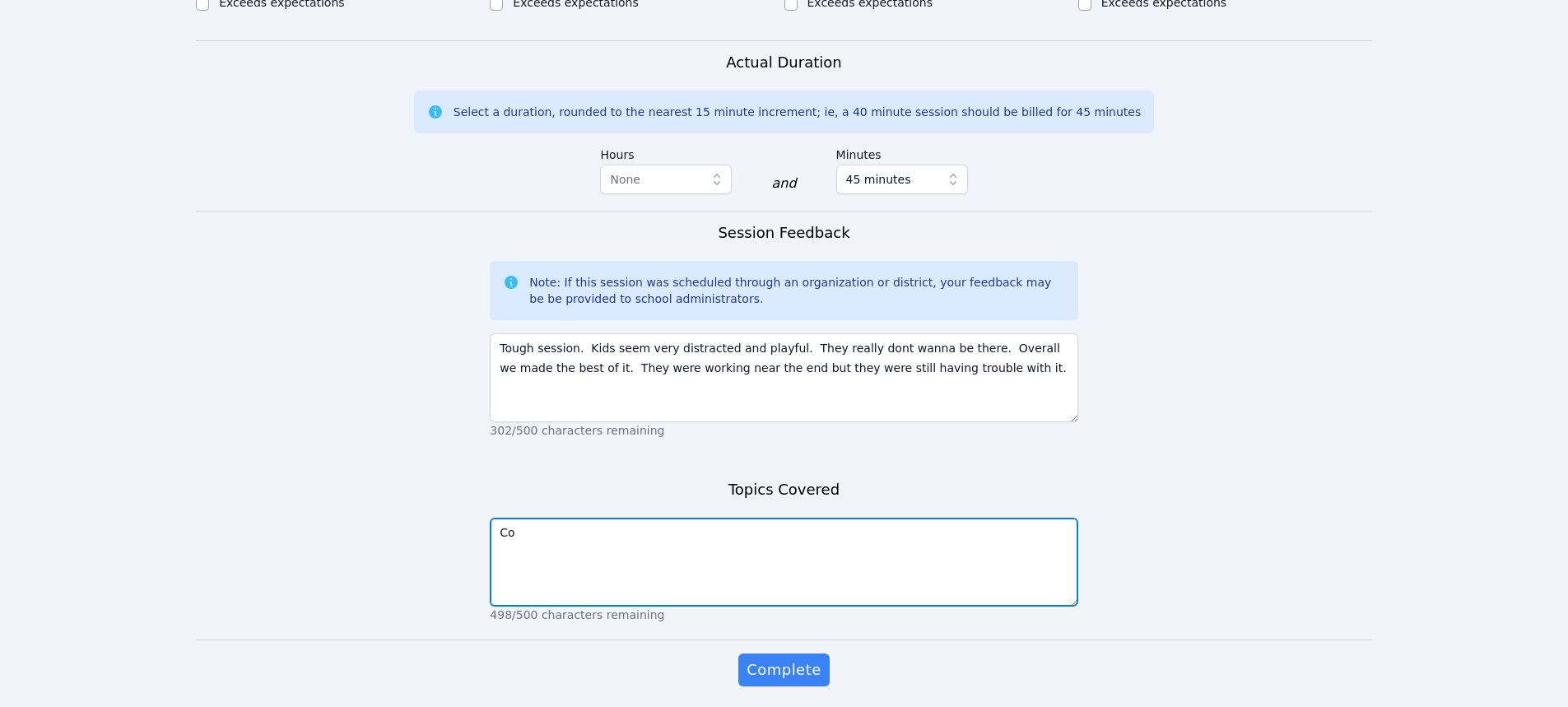
type textarea "C"
type textarea "Rounding to nearest tens, hundreds, thousands place."
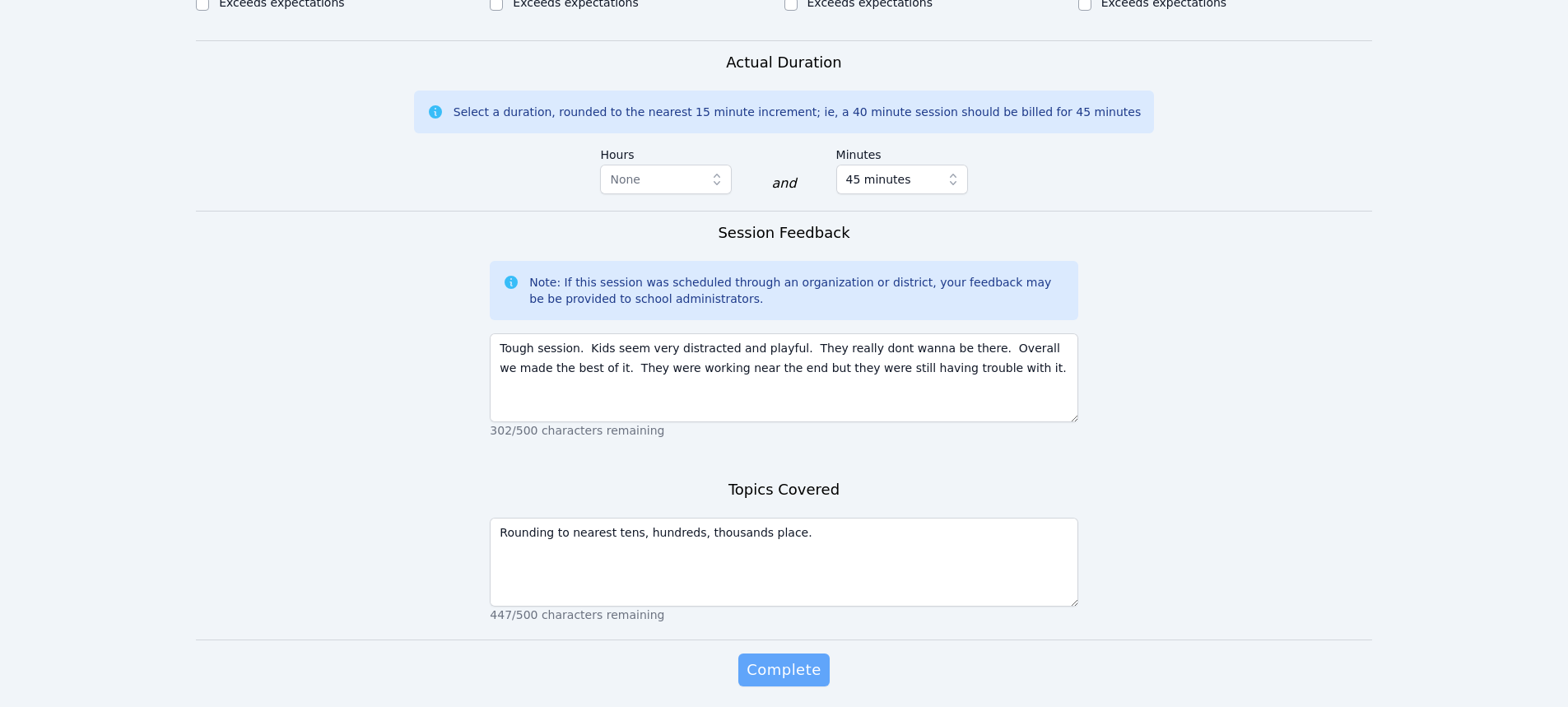
click at [772, 663] on span "Complete" at bounding box center [784, 670] width 74 height 23
